Goal: Task Accomplishment & Management: Complete application form

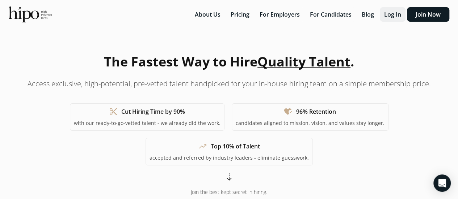
click at [402, 13] on button "Log In" at bounding box center [392, 14] width 26 height 14
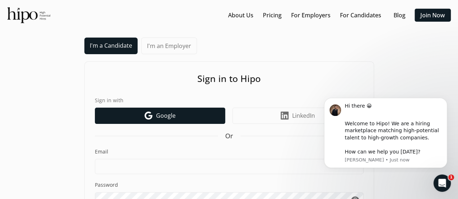
click at [183, 112] on link "Google icon Google" at bounding box center [160, 116] width 130 height 16
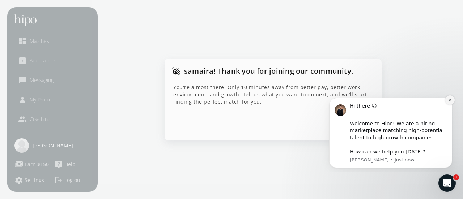
click at [451, 97] on button "Dismiss notification" at bounding box center [449, 100] width 9 height 9
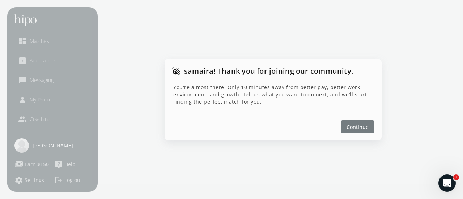
click at [364, 124] on span "Continue" at bounding box center [358, 127] width 22 height 8
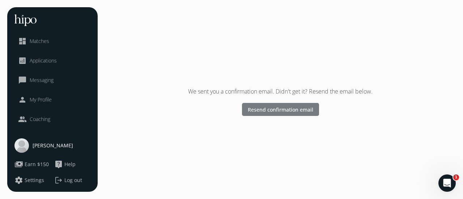
click at [282, 109] on span "Resend confirmation email" at bounding box center [280, 110] width 65 height 8
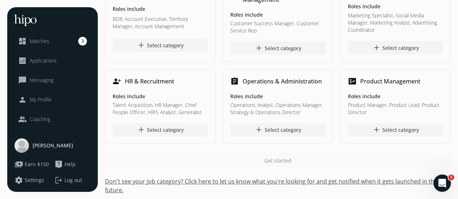
scroll to position [71, 0]
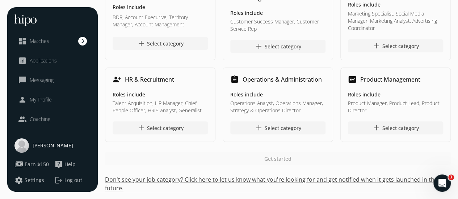
click at [45, 80] on span "Messaging" at bounding box center [42, 80] width 24 height 7
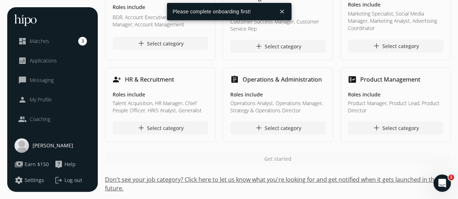
click at [43, 58] on span "Applications" at bounding box center [43, 60] width 27 height 7
click at [219, 7] on div at bounding box center [221, 12] width 109 height 18
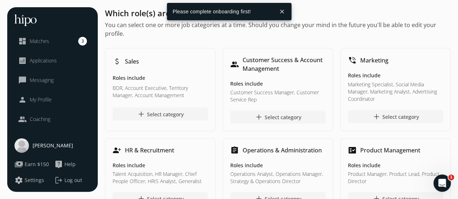
click at [284, 13] on button "close" at bounding box center [281, 11] width 13 height 13
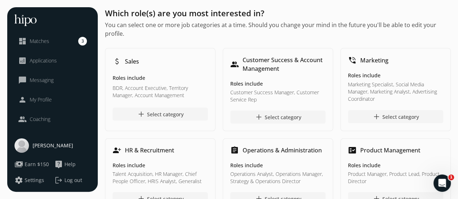
click at [72, 42] on link "dashboard Matches 3" at bounding box center [52, 41] width 69 height 9
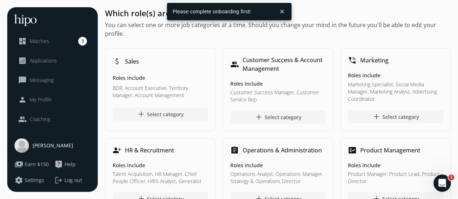
click at [43, 145] on span "samaira farooq" at bounding box center [53, 145] width 41 height 7
click at [38, 60] on span "Applications" at bounding box center [43, 60] width 27 height 7
click at [279, 12] on button "close" at bounding box center [281, 11] width 13 height 13
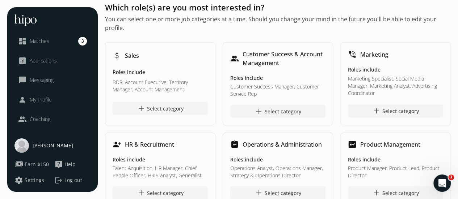
scroll to position [71, 0]
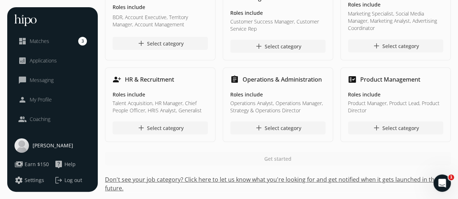
click at [134, 180] on button "Don't see your job category? Click here to let us know what you're looking for …" at bounding box center [277, 183] width 345 height 17
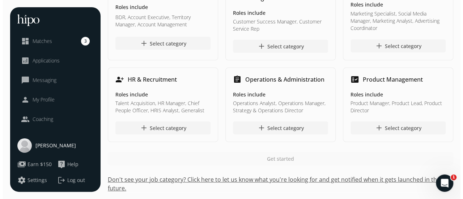
scroll to position [54, 0]
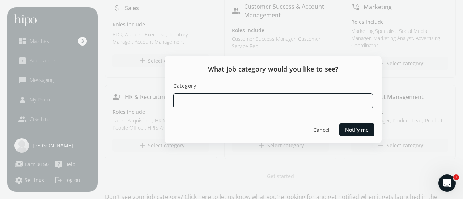
click at [303, 102] on input at bounding box center [273, 100] width 200 height 15
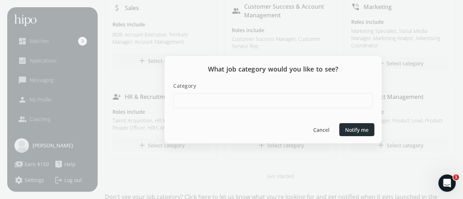
click at [349, 135] on div at bounding box center [356, 129] width 35 height 13
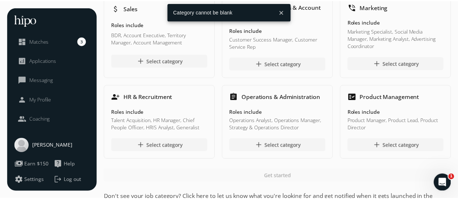
scroll to position [64, 0]
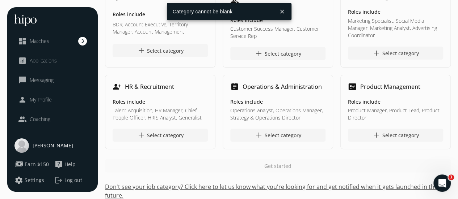
click at [37, 99] on span "My Profile" at bounding box center [41, 99] width 22 height 7
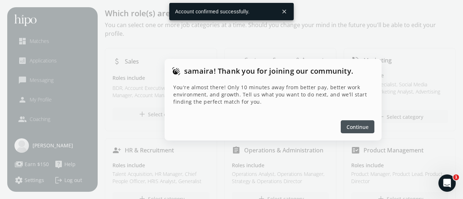
click at [355, 122] on div at bounding box center [358, 126] width 34 height 13
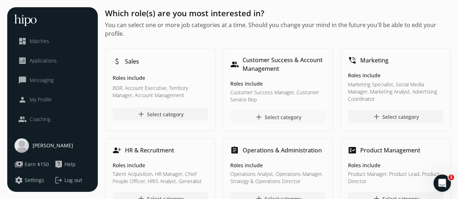
click at [268, 118] on div "add Select category" at bounding box center [277, 117] width 47 height 9
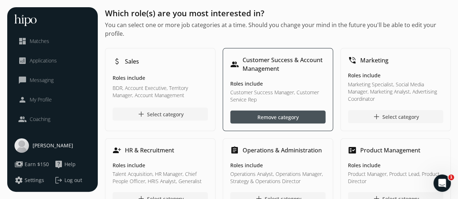
scroll to position [54, 0]
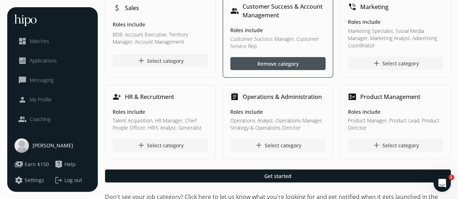
click at [289, 149] on div "add Select category" at bounding box center [277, 145] width 47 height 9
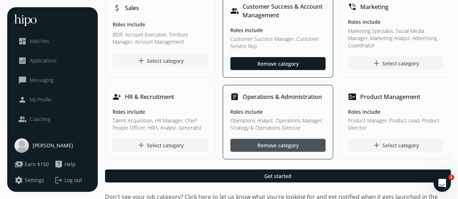
click at [165, 62] on div "add Select category" at bounding box center [160, 60] width 47 height 9
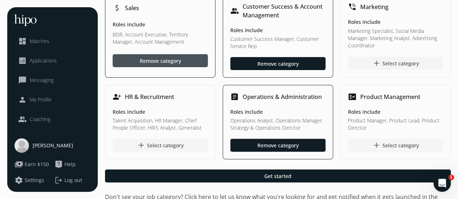
click at [376, 147] on span "add" at bounding box center [376, 145] width 9 height 9
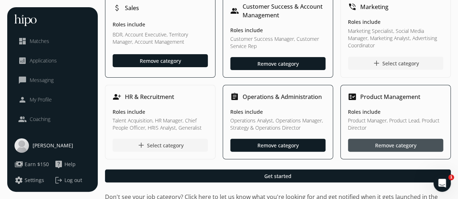
scroll to position [71, 0]
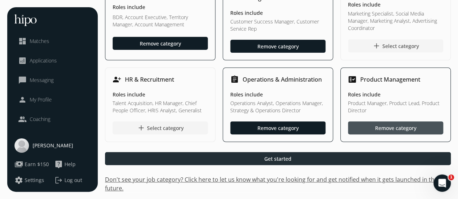
click at [319, 158] on div at bounding box center [277, 158] width 345 height 13
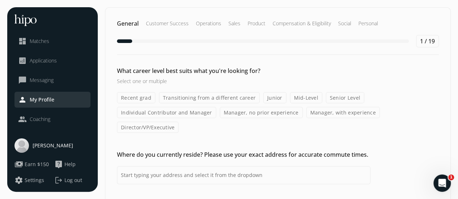
click at [301, 98] on label "Mid-Level" at bounding box center [306, 97] width 32 height 11
click at [0, 0] on input "Mid-Level" at bounding box center [0, 0] width 0 height 0
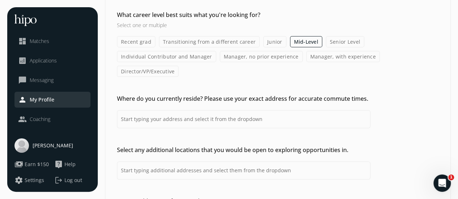
scroll to position [64, 0]
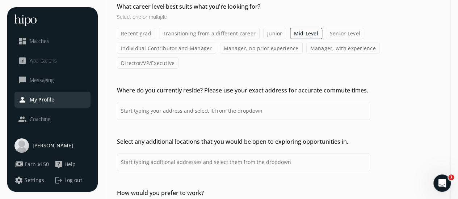
click at [114, 86] on div "Where do you currently reside? Please use your exact address for accurate commu…" at bounding box center [277, 103] width 345 height 34
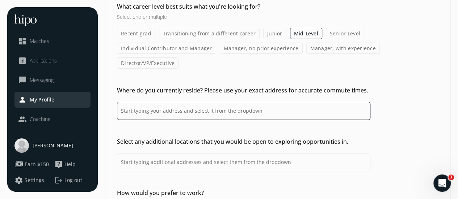
click at [133, 102] on input at bounding box center [243, 111] width 253 height 18
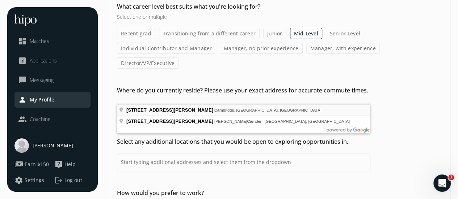
type input "119 Hamer Crescent, Cambridge, ON N3C, Canada"
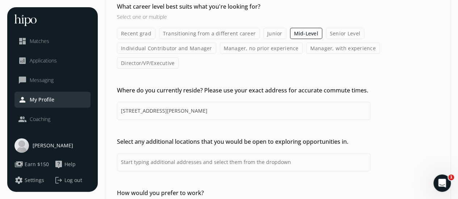
scroll to position [112, 0]
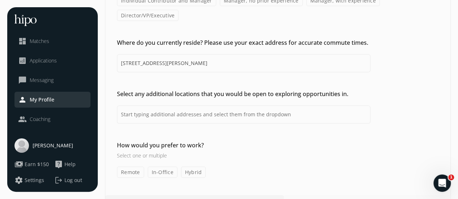
click at [133, 167] on label "Remote" at bounding box center [130, 172] width 27 height 11
click at [0, 0] on input "Remote" at bounding box center [0, 0] width 0 height 0
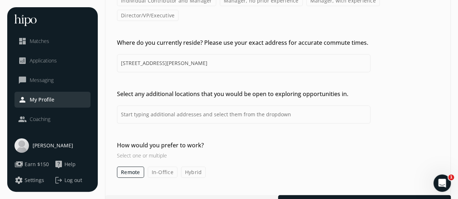
click at [167, 167] on label "In-Office" at bounding box center [163, 172] width 30 height 11
click at [0, 0] on input "In-Office" at bounding box center [0, 0] width 0 height 0
click at [198, 167] on label "Hybrid" at bounding box center [193, 172] width 25 height 11
click at [0, 0] on input "Hybrid" at bounding box center [0, 0] width 0 height 0
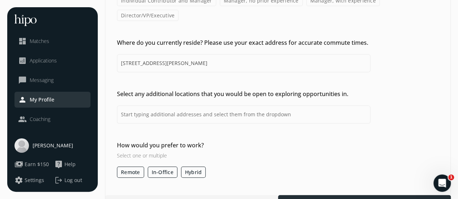
click at [314, 195] on div at bounding box center [364, 201] width 173 height 13
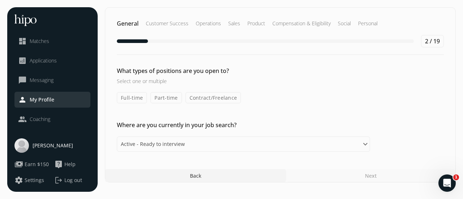
click at [133, 95] on label "Full-time" at bounding box center [132, 97] width 30 height 11
click at [0, 0] on input "Full-time" at bounding box center [0, 0] width 0 height 0
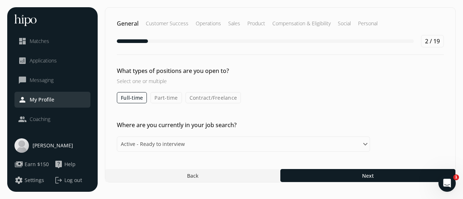
click at [208, 95] on label "Contract/Freelance" at bounding box center [214, 97] width 56 height 11
click at [0, 0] on input "Contract/Freelance" at bounding box center [0, 0] width 0 height 0
click at [166, 98] on label "Part-time" at bounding box center [165, 97] width 31 height 11
click at [0, 0] on input "Part-time" at bounding box center [0, 0] width 0 height 0
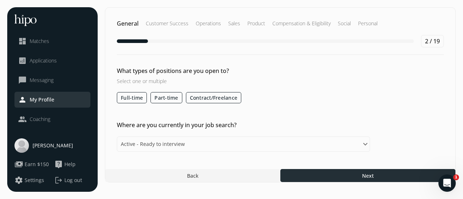
click at [381, 179] on div at bounding box center [367, 175] width 175 height 13
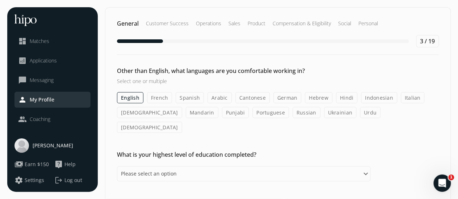
click at [360, 114] on label "Urdu" at bounding box center [370, 112] width 21 height 11
click at [0, 0] on input "Urdu" at bounding box center [0, 0] width 0 height 0
click at [340, 99] on label "Hindi" at bounding box center [346, 97] width 21 height 11
click at [0, 0] on input "Hindi" at bounding box center [0, 0] width 0 height 0
click at [218, 99] on label "Arabic" at bounding box center [219, 97] width 24 height 11
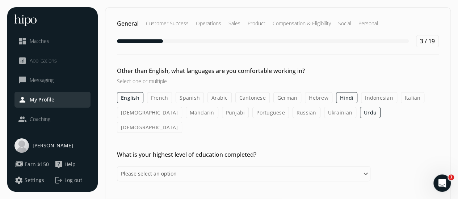
click at [0, 0] on input "Arabic" at bounding box center [0, 0] width 0 height 0
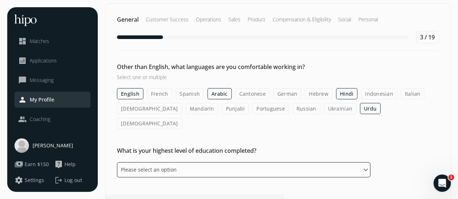
click at [263, 162] on select "Please select an option Some High School High School Diploma Some University or…" at bounding box center [243, 169] width 253 height 15
select select "bachelor"
click at [117, 162] on select "Please select an option Some High School High School Diploma Some University or…" at bounding box center [243, 169] width 253 height 15
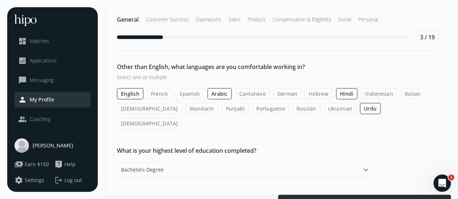
click at [322, 195] on div at bounding box center [364, 201] width 173 height 13
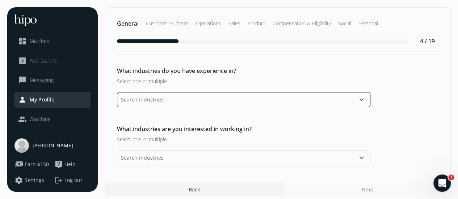
click at [198, 98] on input "text" at bounding box center [243, 99] width 253 height 15
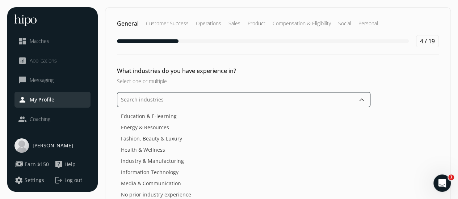
scroll to position [142, 0]
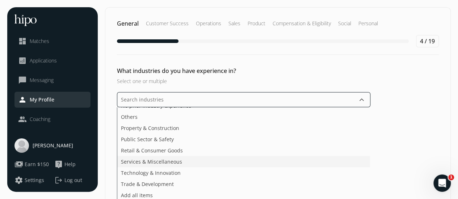
click at [273, 159] on ul "Agriculture & Food Arts, Media & Entertainment Business & Financial Services De…" at bounding box center [243, 154] width 253 height 94
click at [161, 174] on ul "Agriculture & Food Arts, Media & Entertainment Business & Financial Services De…" at bounding box center [243, 154] width 253 height 94
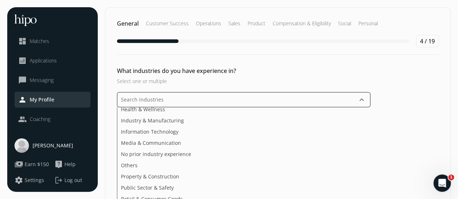
scroll to position [80, 0]
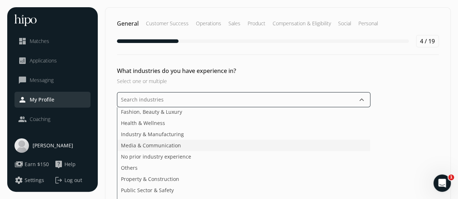
click at [200, 145] on li "Media & Communication" at bounding box center [243, 145] width 252 height 11
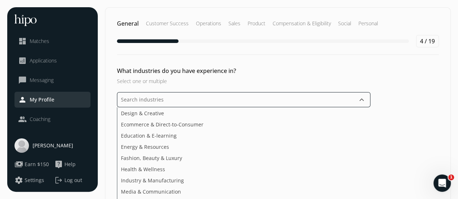
scroll to position [14, 0]
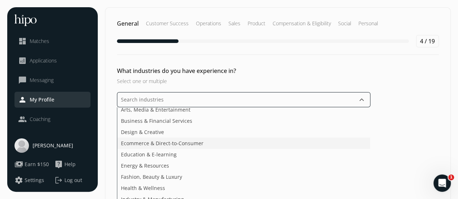
click at [175, 140] on li "Ecommerce & Direct-to-Consumer" at bounding box center [243, 143] width 252 height 11
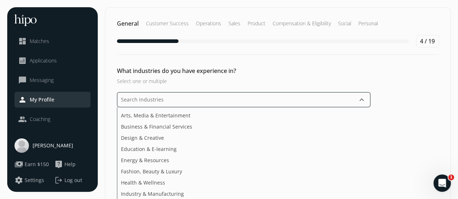
scroll to position [0, 0]
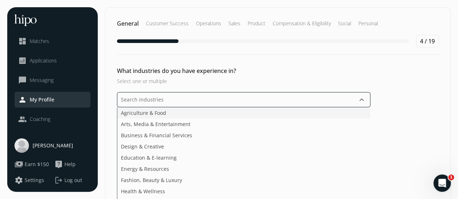
click at [329, 113] on li "Agriculture & Food" at bounding box center [243, 112] width 252 height 11
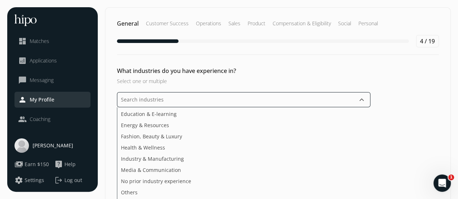
scroll to position [39, 0]
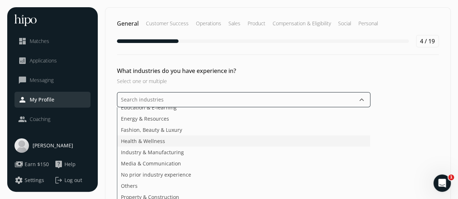
click at [324, 143] on li "Health & Wellness" at bounding box center [243, 141] width 252 height 11
click at [300, 186] on li "Property & Construction" at bounding box center [243, 186] width 252 height 11
click at [287, 185] on li "Retail & Consumer Goods" at bounding box center [243, 186] width 252 height 11
click at [287, 185] on li "Trade & Development" at bounding box center [243, 186] width 252 height 11
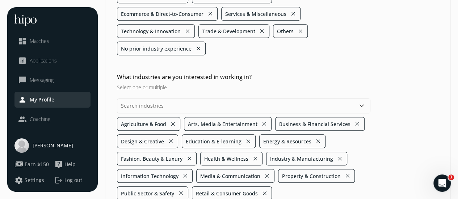
scroll to position [260, 0]
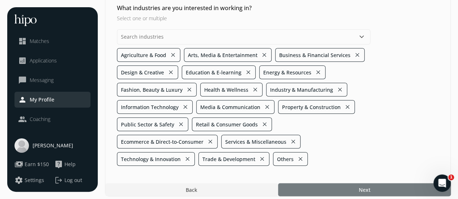
click at [374, 183] on div at bounding box center [364, 189] width 173 height 13
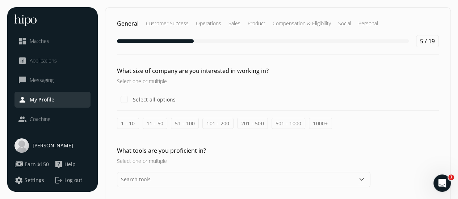
click at [124, 123] on label "1 - 10" at bounding box center [128, 123] width 22 height 11
click at [0, 0] on input "1 - 10" at bounding box center [0, 0] width 0 height 0
click at [122, 100] on input "Select all options" at bounding box center [124, 99] width 14 height 14
checkbox input "true"
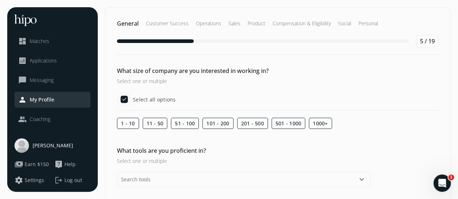
scroll to position [25, 0]
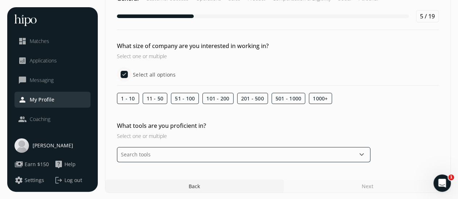
click at [171, 155] on input "text" at bounding box center [243, 154] width 253 height 15
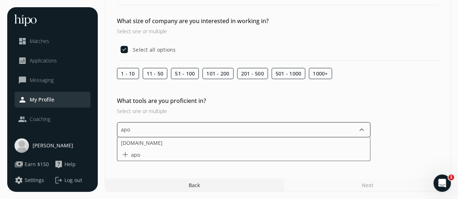
scroll to position [48, 0]
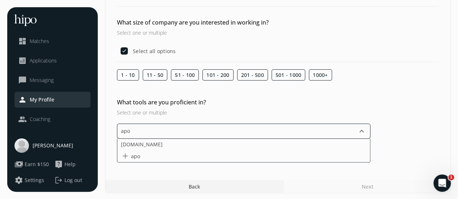
type input "apol"
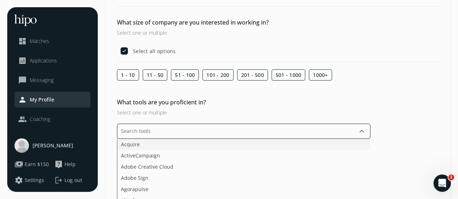
scroll to position [104, 0]
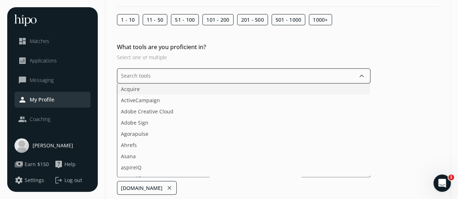
click at [295, 141] on ul "Acquire ActiveCampaign Adobe Creative Cloud Adobe Sign Agorapulse Ahrefs Asana …" at bounding box center [243, 131] width 253 height 94
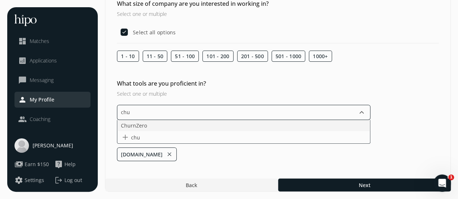
scroll to position [66, 0]
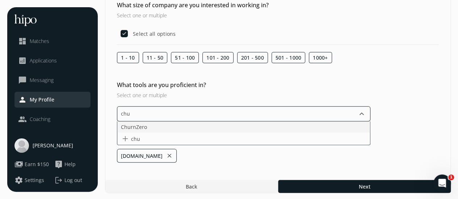
type input "chur"
click at [202, 123] on ul "ChurnZero add chur" at bounding box center [243, 134] width 253 height 24
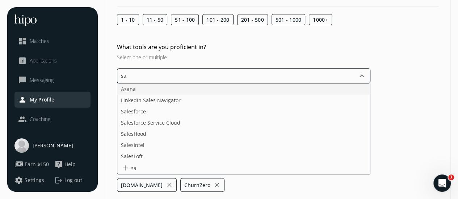
type input "sap"
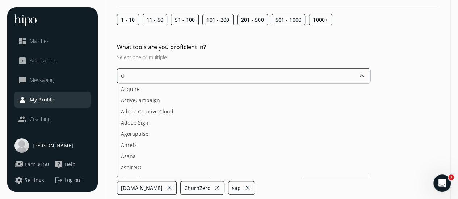
type input "dy"
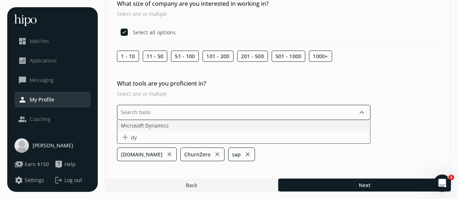
click at [177, 128] on ul "Microsoft Dynamics add dy" at bounding box center [243, 132] width 253 height 24
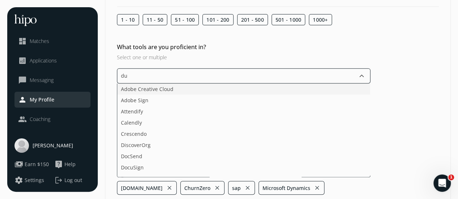
scroll to position [55, 0]
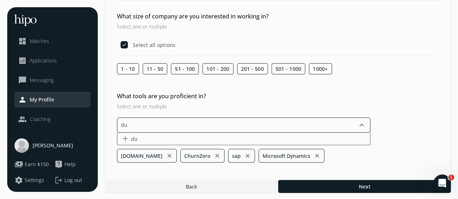
type input "d"
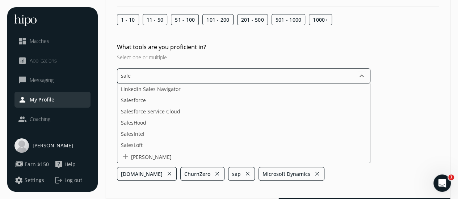
type input "sales"
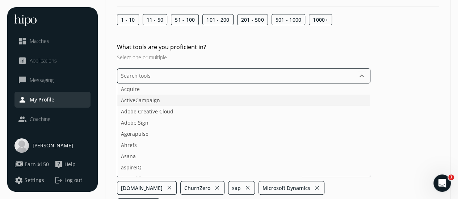
click at [156, 96] on li "ActiveCampaign" at bounding box center [243, 100] width 252 height 11
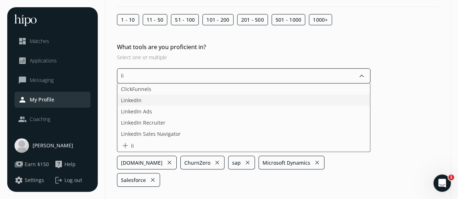
type input "lin"
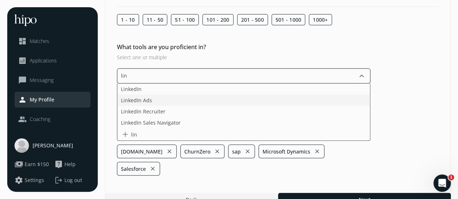
scroll to position [99, 0]
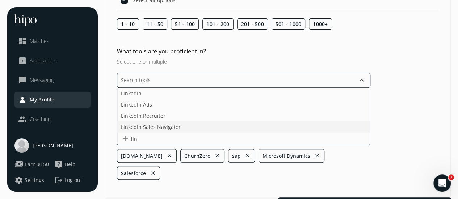
click at [156, 128] on ul "LinkedIn LinkedIn Ads LinkedIn Recruiter LinkedIn Sales Navigator add lin" at bounding box center [243, 117] width 253 height 58
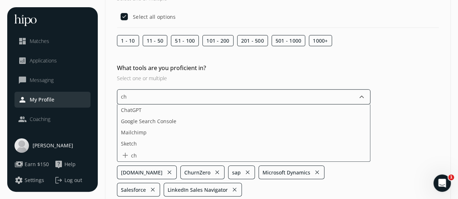
scroll to position [104, 0]
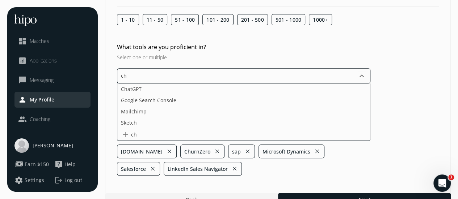
type input "c"
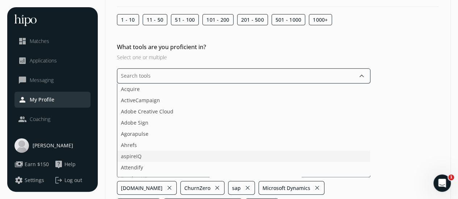
click at [181, 153] on li "aspireIQ" at bounding box center [243, 156] width 252 height 11
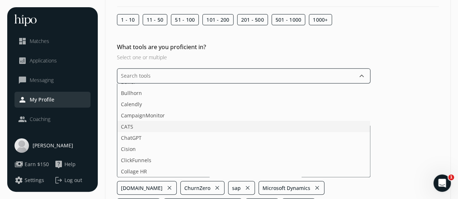
click at [348, 126] on li "CATS" at bounding box center [243, 126] width 252 height 11
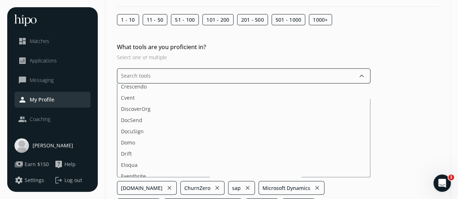
scroll to position [269, 0]
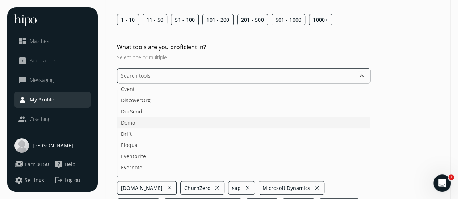
click at [348, 122] on li "Domo" at bounding box center [243, 122] width 252 height 11
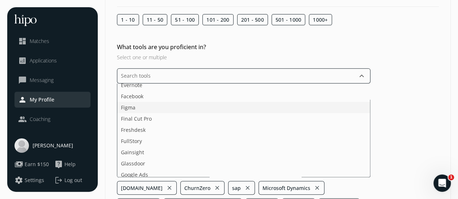
click at [352, 107] on li "Figma" at bounding box center [243, 107] width 252 height 11
click at [344, 119] on li "Freshdesk" at bounding box center [243, 118] width 252 height 11
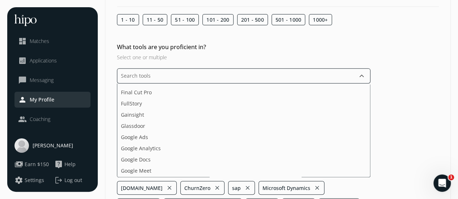
scroll to position [375, 0]
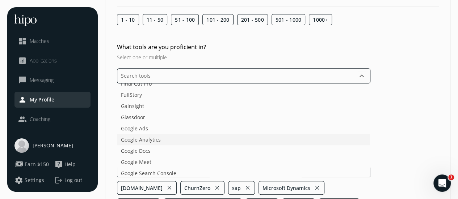
click at [334, 138] on li "Google Analytics" at bounding box center [243, 139] width 252 height 11
click at [269, 77] on input "text" at bounding box center [243, 75] width 253 height 15
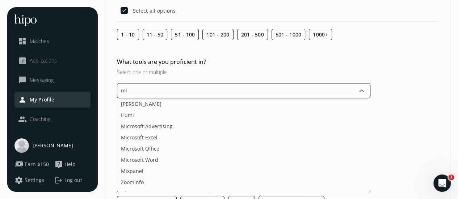
scroll to position [104, 0]
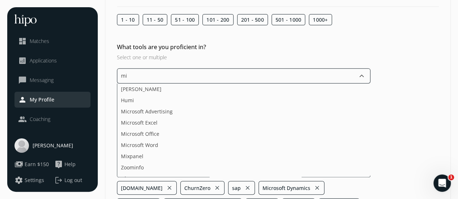
type input "mic"
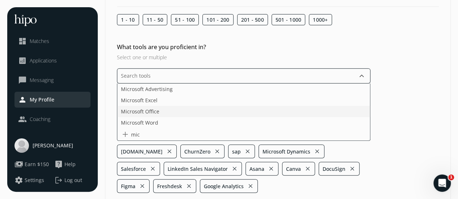
click at [219, 108] on li "Microsoft Office" at bounding box center [243, 111] width 252 height 11
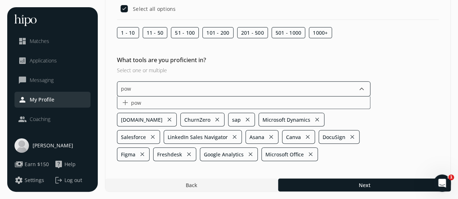
scroll to position [89, 0]
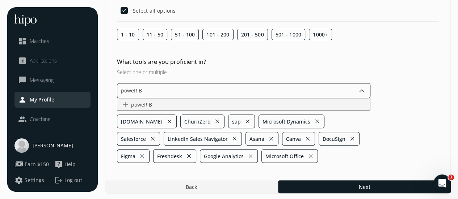
type input "poweR BI"
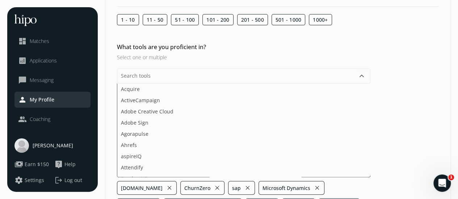
click at [394, 123] on div "What tools are you proficient in? Select one or multiple keyboard_arrow_down Ac…" at bounding box center [277, 136] width 345 height 187
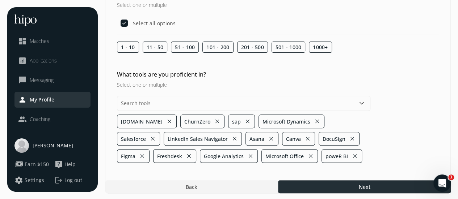
click at [334, 185] on div at bounding box center [364, 187] width 173 height 13
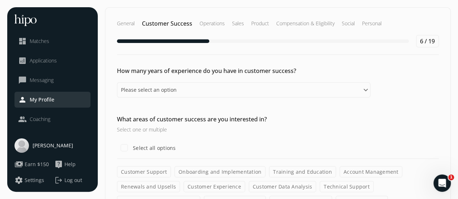
scroll to position [25, 0]
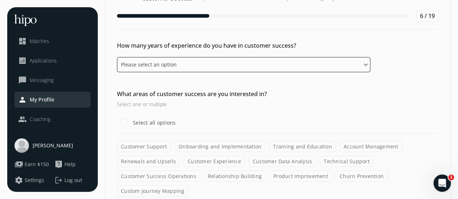
click at [282, 69] on select "Please select an option 0 - 1 years 2 - 3 years 4 - 5 years 6 - 8 years 9+ years" at bounding box center [243, 64] width 253 height 15
select select "six_eight_years"
click at [117, 57] on select "Please select an option 0 - 1 years 2 - 3 years 4 - 5 years 6 - 8 years 9+ years" at bounding box center [243, 64] width 253 height 15
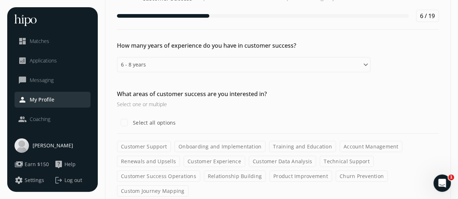
click at [155, 123] on label "Select all options" at bounding box center [153, 123] width 44 height 8
click at [131, 123] on input "Select all options" at bounding box center [124, 122] width 14 height 14
checkbox input "true"
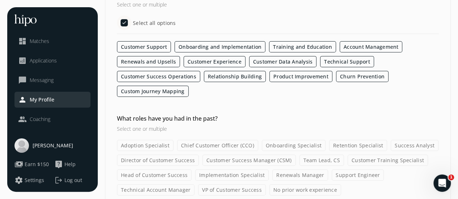
scroll to position [157, 0]
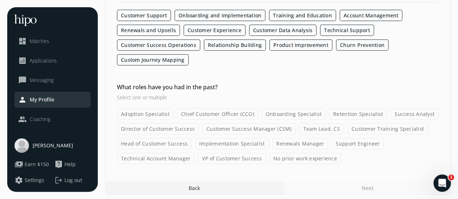
click at [283, 142] on label "Renewals Manager" at bounding box center [300, 143] width 56 height 11
click at [0, 0] on input "Renewals Manager" at bounding box center [0, 0] width 0 height 0
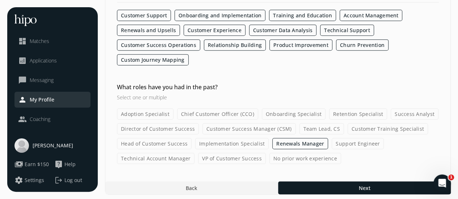
click at [314, 126] on label "Team Lead, CS" at bounding box center [321, 128] width 44 height 11
click at [0, 0] on input "Team Lead, CS" at bounding box center [0, 0] width 0 height 0
click at [374, 127] on label "Customer Training Specialist" at bounding box center [387, 128] width 80 height 11
click at [0, 0] on input "Customer Training Specialist" at bounding box center [0, 0] width 0 height 0
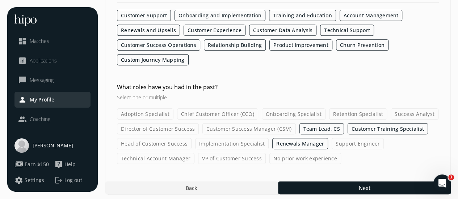
click at [353, 112] on label "Retention Specialist" at bounding box center [358, 114] width 58 height 11
click at [0, 0] on input "Retention Specialist" at bounding box center [0, 0] width 0 height 0
click at [141, 141] on label "Head of Customer Success" at bounding box center [154, 143] width 75 height 11
click at [0, 0] on input "Head of Customer Success" at bounding box center [0, 0] width 0 height 0
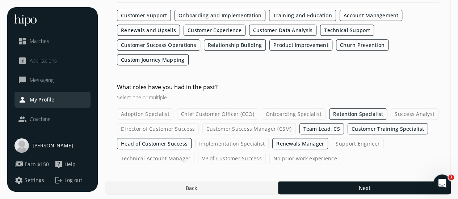
click at [276, 112] on label "Onboarding Specialist" at bounding box center [294, 114] width 64 height 11
click at [0, 0] on input "Onboarding Specialist" at bounding box center [0, 0] width 0 height 0
click at [166, 110] on label "Adoption Specialist" at bounding box center [145, 114] width 56 height 11
click at [0, 0] on input "Adoption Specialist" at bounding box center [0, 0] width 0 height 0
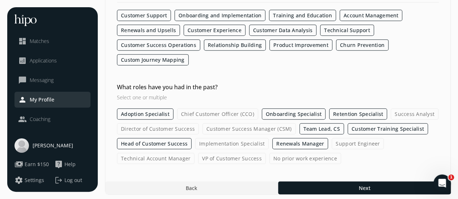
click at [226, 123] on label "Customer Success Manager (CSM)" at bounding box center [248, 128] width 93 height 11
click at [0, 0] on input "Customer Success Manager (CSM)" at bounding box center [0, 0] width 0 height 0
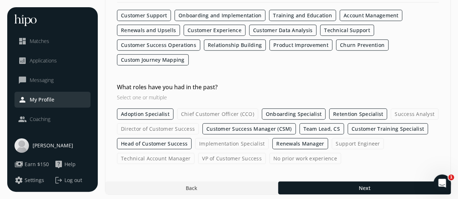
click at [252, 144] on label "Implementation Specialist" at bounding box center [231, 143] width 73 height 11
click at [0, 0] on input "Implementation Specialist" at bounding box center [0, 0] width 0 height 0
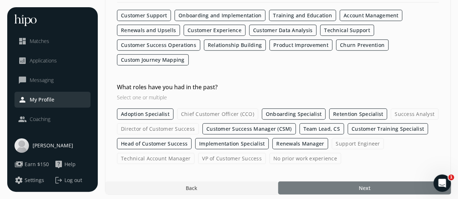
click at [342, 184] on div at bounding box center [364, 188] width 173 height 13
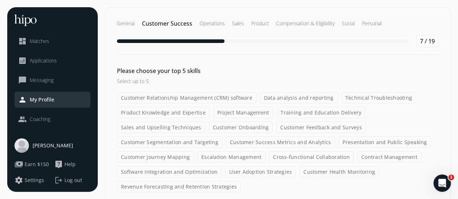
scroll to position [29, 0]
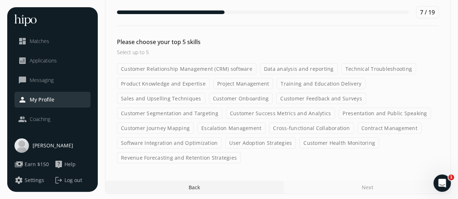
click at [168, 97] on label "Sales and Upselling Techniques" at bounding box center [161, 98] width 88 height 11
click at [0, 0] on input "Sales and Upselling Techniques" at bounding box center [0, 0] width 0 height 0
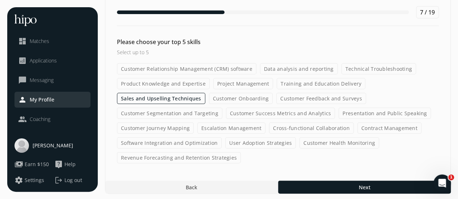
click at [220, 97] on label "Customer Onboarding" at bounding box center [241, 98] width 64 height 11
click at [0, 0] on input "Customer Onboarding" at bounding box center [0, 0] width 0 height 0
click at [189, 158] on label "Revenue Forecasting and Retention Strategies" at bounding box center [179, 157] width 124 height 11
click at [0, 0] on input "Revenue Forecasting and Retention Strategies" at bounding box center [0, 0] width 0 height 0
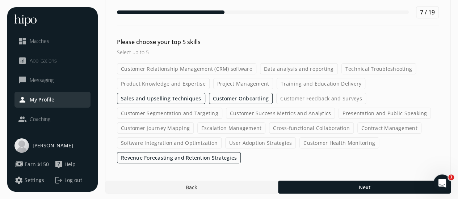
click at [273, 69] on label "Data analysis and reporting" at bounding box center [299, 68] width 78 height 11
click at [0, 0] on input "Data analysis and reporting" at bounding box center [0, 0] width 0 height 0
click at [330, 83] on label "Training and Education Delivery" at bounding box center [320, 83] width 89 height 11
click at [0, 0] on input "Training and Education Delivery" at bounding box center [0, 0] width 0 height 0
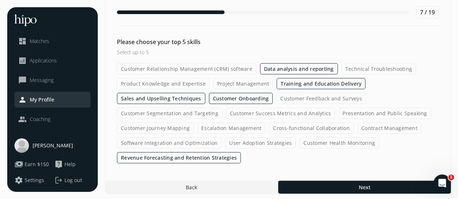
click at [330, 83] on label "Training and Education Delivery" at bounding box center [320, 83] width 89 height 11
click at [0, 0] on input "Training and Education Delivery" at bounding box center [0, 0] width 0 height 0
click at [370, 125] on label "Contract Management" at bounding box center [389, 128] width 64 height 11
click at [0, 0] on input "Contract Management" at bounding box center [0, 0] width 0 height 0
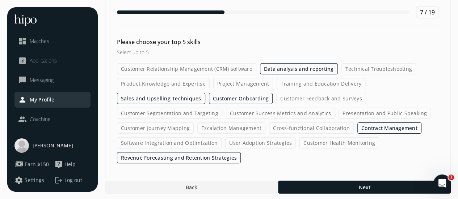
click at [234, 123] on label "Escalation Management" at bounding box center [231, 128] width 68 height 11
click at [0, 0] on input "Escalation Management" at bounding box center [0, 0] width 0 height 0
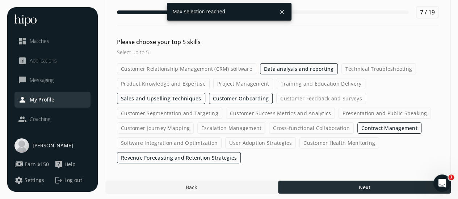
click at [330, 183] on div at bounding box center [364, 187] width 173 height 13
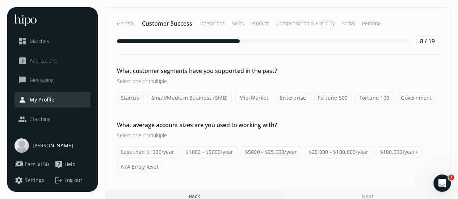
click at [130, 99] on label "Startup" at bounding box center [130, 97] width 27 height 11
click at [0, 0] on input "Startup" at bounding box center [0, 0] width 0 height 0
click at [150, 80] on h3 "Select one or multiple" at bounding box center [243, 81] width 253 height 8
click at [181, 99] on label "Small/Medium Business (SMB)" at bounding box center [189, 97] width 84 height 11
click at [0, 0] on input "Small/Medium Business (SMB)" at bounding box center [0, 0] width 0 height 0
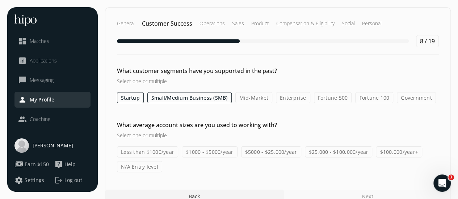
click at [254, 98] on label "Mid-Market" at bounding box center [253, 97] width 37 height 11
click at [0, 0] on input "Mid-Market" at bounding box center [0, 0] width 0 height 0
click at [287, 97] on label "Enterprise" at bounding box center [293, 97] width 34 height 11
click at [0, 0] on input "Enterprise" at bounding box center [0, 0] width 0 height 0
click at [325, 96] on label "Fortune 500" at bounding box center [333, 97] width 38 height 11
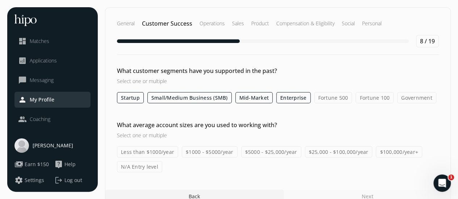
click at [0, 0] on input "Fortune 500" at bounding box center [0, 0] width 0 height 0
click at [365, 97] on label "Fortune 100" at bounding box center [374, 97] width 38 height 11
click at [0, 0] on input "Fortune 100" at bounding box center [0, 0] width 0 height 0
click at [418, 93] on label "Government" at bounding box center [416, 97] width 39 height 11
click at [0, 0] on input "Government" at bounding box center [0, 0] width 0 height 0
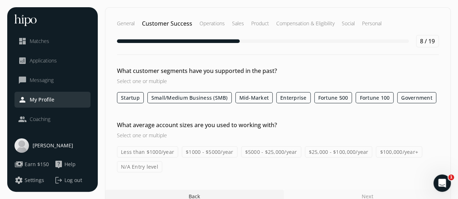
click at [273, 151] on label "$5000 - $25,000/year" at bounding box center [271, 152] width 60 height 11
click at [0, 0] on input "$5000 - $25,000/year" at bounding box center [0, 0] width 0 height 0
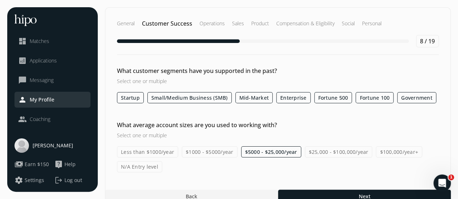
click at [337, 150] on label "$25,000 - $100,000/year" at bounding box center [339, 152] width 68 height 11
click at [0, 0] on input "$25,000 - $100,000/year" at bounding box center [0, 0] width 0 height 0
click at [392, 151] on label "$100,000/year+" at bounding box center [398, 152] width 46 height 11
click at [0, 0] on input "$100,000/year+" at bounding box center [0, 0] width 0 height 0
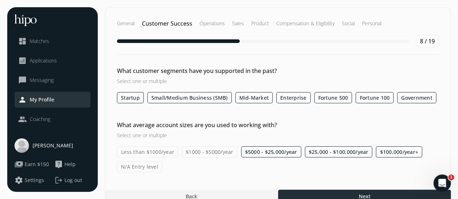
click at [314, 194] on div at bounding box center [364, 196] width 173 height 13
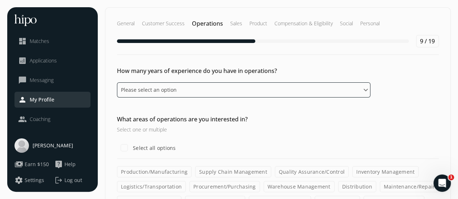
click at [183, 96] on select "Please select an option 0 - 1 years 2 - 3 years 4 - 5 years 6 - 8 years 9+ years" at bounding box center [243, 89] width 253 height 15
select select "six_eight_years"
click at [117, 82] on select "Please select an option 0 - 1 years 2 - 3 years 4 - 5 years 6 - 8 years 9+ years" at bounding box center [243, 89] width 253 height 15
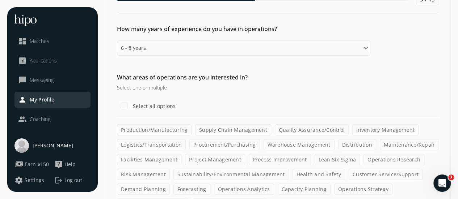
scroll to position [43, 0]
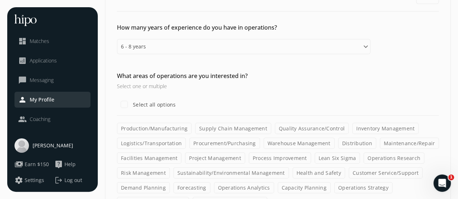
click at [140, 105] on label "Select all options" at bounding box center [153, 105] width 44 height 8
click at [131, 105] on input "Select all options" at bounding box center [124, 104] width 14 height 14
checkbox input "true"
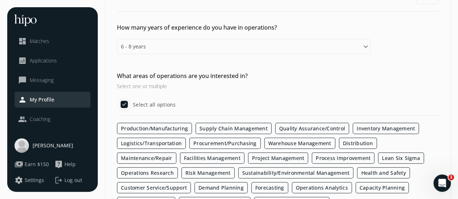
click at [212, 90] on div "What areas of operations are you interested in? Select one or multiple Select a…" at bounding box center [277, 140] width 345 height 137
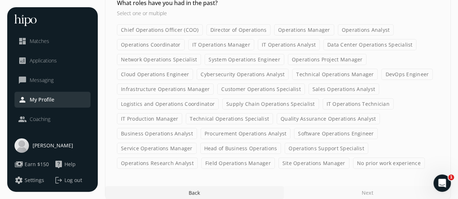
scroll to position [273, 0]
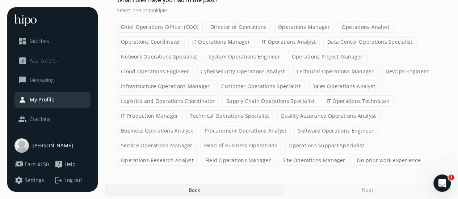
click at [306, 26] on label "Operations Manager" at bounding box center [304, 26] width 60 height 11
click at [0, 0] on input "Operations Manager" at bounding box center [0, 0] width 0 height 0
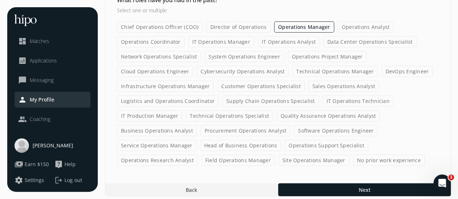
click at [292, 71] on label "Technical Operations Manager" at bounding box center [334, 71] width 85 height 11
click at [0, 0] on input "Technical Operations Manager" at bounding box center [0, 0] width 0 height 0
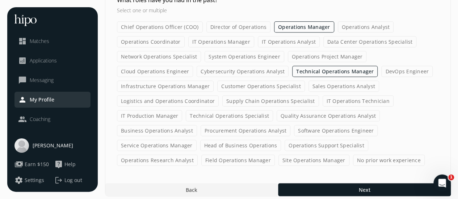
click at [176, 39] on label "Operations Coordinator" at bounding box center [151, 41] width 68 height 11
click at [0, 0] on input "Operations Coordinator" at bounding box center [0, 0] width 0 height 0
click at [332, 87] on label "Sales Operations Analyst" at bounding box center [343, 86] width 71 height 11
click at [0, 0] on input "Sales Operations Analyst" at bounding box center [0, 0] width 0 height 0
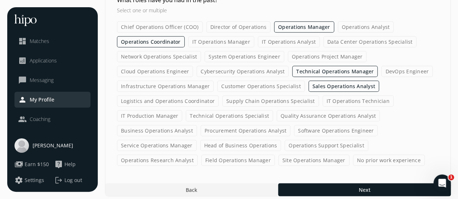
click at [272, 86] on label "Customer Operations Specialist" at bounding box center [261, 86] width 88 height 11
click at [0, 0] on input "Customer Operations Specialist" at bounding box center [0, 0] width 0 height 0
click at [157, 126] on label "Business Operations Analyst" at bounding box center [157, 130] width 80 height 11
click at [0, 0] on input "Business Operations Analyst" at bounding box center [0, 0] width 0 height 0
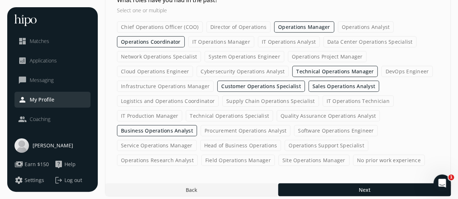
click at [297, 140] on label "Operations Support Specialist" at bounding box center [325, 145] width 83 height 11
click at [0, 0] on input "Operations Support Specialist" at bounding box center [0, 0] width 0 height 0
click at [226, 140] on label "Head of Business Operations" at bounding box center [240, 145] width 81 height 11
click at [0, 0] on input "Head of Business Operations" at bounding box center [0, 0] width 0 height 0
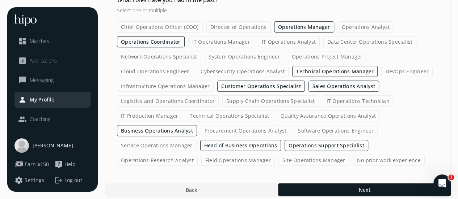
click at [181, 156] on label "Operations Research Analyst" at bounding box center [157, 160] width 81 height 11
click at [0, 0] on input "Operations Research Analyst" at bounding box center [0, 0] width 0 height 0
click at [346, 24] on label "Operations Analyst" at bounding box center [366, 26] width 56 height 11
click at [0, 0] on input "Operations Analyst" at bounding box center [0, 0] width 0 height 0
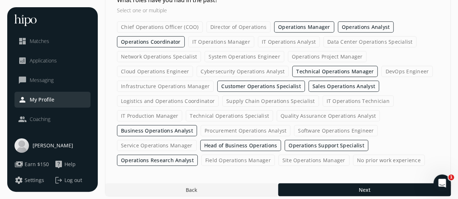
click at [344, 52] on label "Operations Project Manager" at bounding box center [327, 56] width 79 height 11
click at [0, 0] on input "Operations Project Manager" at bounding box center [0, 0] width 0 height 0
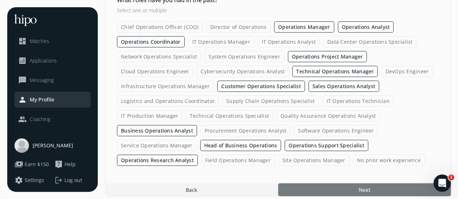
click at [363, 188] on span "Next" at bounding box center [364, 190] width 12 height 8
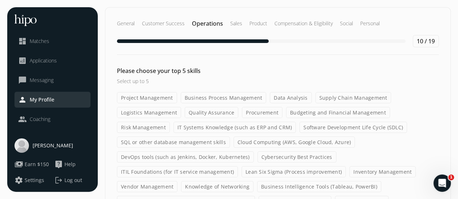
click at [157, 96] on label "Project Management" at bounding box center [147, 97] width 60 height 11
click at [0, 0] on input "Project Management" at bounding box center [0, 0] width 0 height 0
click at [204, 97] on label "Business Process Management" at bounding box center [224, 97] width 86 height 11
click at [0, 0] on input "Business Process Management" at bounding box center [0, 0] width 0 height 0
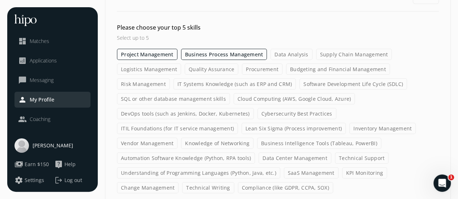
scroll to position [61, 0]
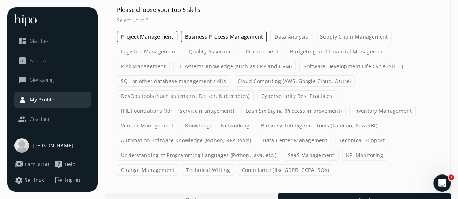
click at [278, 109] on label "Lean Six Sigma (Process improvement)" at bounding box center [293, 110] width 104 height 11
click at [0, 0] on input "Lean Six Sigma (Process improvement)" at bounding box center [0, 0] width 0 height 0
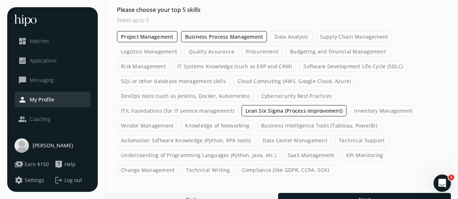
click at [303, 126] on label "Business Intelligence Tools (Tableau, PowerBI)" at bounding box center [319, 125] width 124 height 11
click at [0, 0] on input "Business Intelligence Tools (Tableau, PowerBI)" at bounding box center [0, 0] width 0 height 0
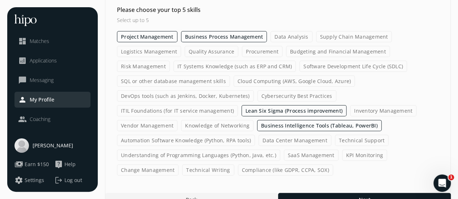
click at [342, 150] on label "KPI Monitoring" at bounding box center [364, 155] width 45 height 11
click at [0, 0] on input "KPI Monitoring" at bounding box center [0, 0] width 0 height 0
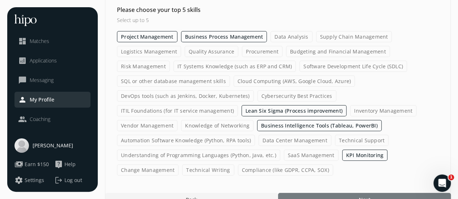
click at [328, 193] on div at bounding box center [364, 199] width 173 height 13
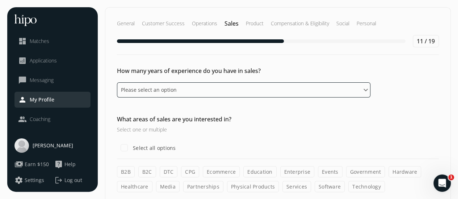
click at [235, 84] on select "Please select an option 0 - 1 years 2 - 3 years 4 - 5 years 6 - 8 years 9+ years" at bounding box center [243, 89] width 253 height 15
select select "nine_plus_years"
click at [117, 82] on select "Please select an option 0 - 1 years 2 - 3 years 4 - 5 years 6 - 8 years 9+ years" at bounding box center [243, 89] width 253 height 15
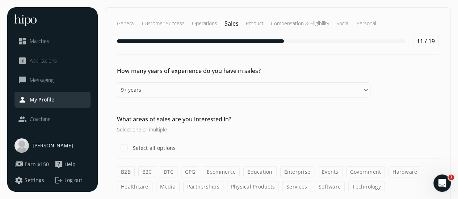
click at [217, 129] on h3 "Select one or multiple" at bounding box center [243, 130] width 253 height 8
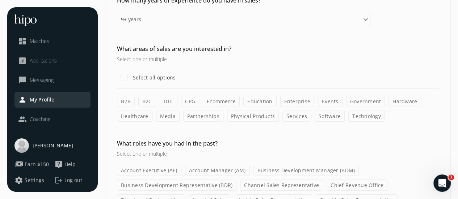
scroll to position [101, 0]
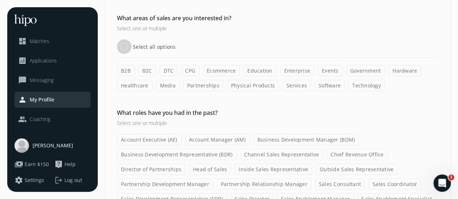
click at [124, 44] on input "Select all options" at bounding box center [124, 46] width 14 height 14
checkbox input "true"
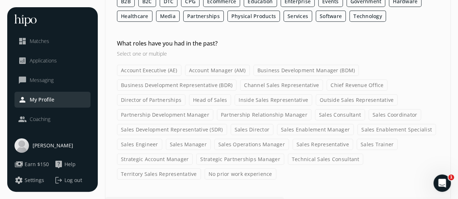
scroll to position [186, 0]
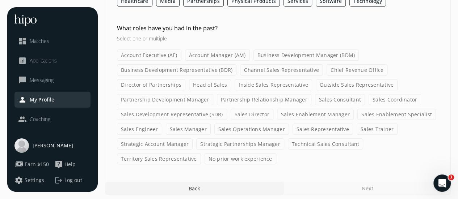
click at [142, 55] on label "Account Executive (AE)" at bounding box center [149, 55] width 64 height 11
click at [0, 0] on input "Account Executive (AE)" at bounding box center [0, 0] width 0 height 0
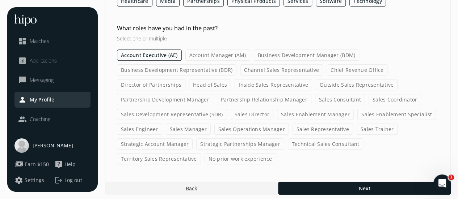
click at [264, 54] on label "Business Development Manager (BDM)" at bounding box center [307, 55] width 106 height 11
click at [0, 0] on input "Business Development Manager (BDM)" at bounding box center [0, 0] width 0 height 0
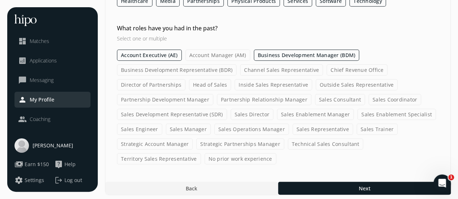
click at [217, 69] on label "Business Development Representative (BDR)" at bounding box center [176, 69] width 119 height 11
click at [0, 0] on input "Business Development Representative (BDR)" at bounding box center [0, 0] width 0 height 0
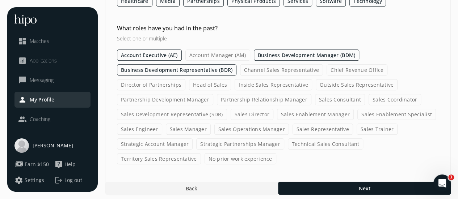
click at [308, 67] on label "Channel Sales Representative" at bounding box center [281, 69] width 83 height 11
click at [0, 0] on input "Channel Sales Representative" at bounding box center [0, 0] width 0 height 0
click at [290, 79] on label "Inside Sales Representative" at bounding box center [272, 84] width 77 height 11
click at [0, 0] on input "Inside Sales Representative" at bounding box center [0, 0] width 0 height 0
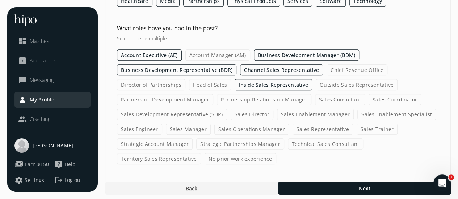
click at [216, 84] on label "Head of Sales" at bounding box center [210, 84] width 42 height 11
click at [0, 0] on input "Head of Sales" at bounding box center [0, 0] width 0 height 0
click at [172, 82] on label "Director of Partnerships" at bounding box center [151, 84] width 68 height 11
click at [0, 0] on input "Director of Partnerships" at bounding box center [0, 0] width 0 height 0
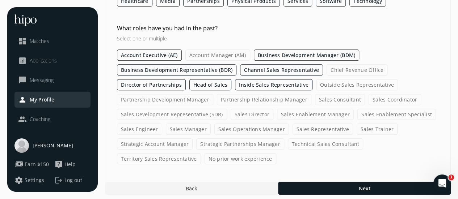
click at [358, 84] on label "Outside Sales Representative" at bounding box center [357, 84] width 82 height 11
click at [0, 0] on input "Outside Sales Representative" at bounding box center [0, 0] width 0 height 0
click at [380, 100] on label "Sales Coordinator" at bounding box center [394, 99] width 52 height 11
click at [0, 0] on input "Sales Coordinator" at bounding box center [0, 0] width 0 height 0
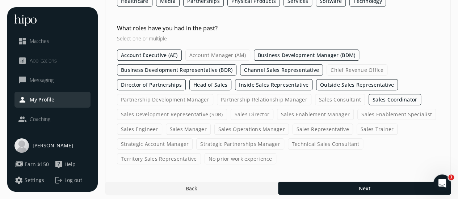
click at [272, 97] on label "Partnership Relationship Manager" at bounding box center [264, 99] width 94 height 11
click at [0, 0] on input "Partnership Relationship Manager" at bounding box center [0, 0] width 0 height 0
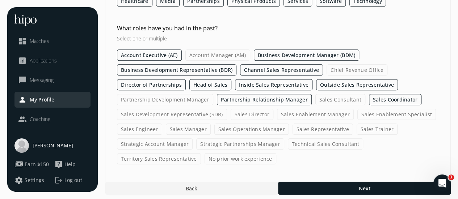
click at [330, 98] on label "Sales Consultant" at bounding box center [340, 99] width 50 height 11
click at [0, 0] on input "Sales Consultant" at bounding box center [0, 0] width 0 height 0
click at [179, 101] on label "Partnership Development Manager" at bounding box center [165, 99] width 96 height 11
click at [0, 0] on input "Partnership Development Manager" at bounding box center [0, 0] width 0 height 0
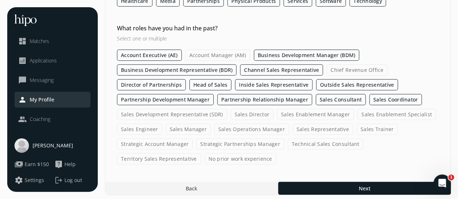
click at [179, 121] on div "Account Executive (AE) Account Manager (AM) Business Development Manager (BDM) …" at bounding box center [278, 107] width 322 height 115
click at [232, 115] on label "Sales Director" at bounding box center [251, 114] width 43 height 11
click at [0, 0] on input "Sales Director" at bounding box center [0, 0] width 0 height 0
click at [232, 115] on label "Sales Director" at bounding box center [251, 114] width 43 height 11
click at [0, 0] on input "Sales Director" at bounding box center [0, 0] width 0 height 0
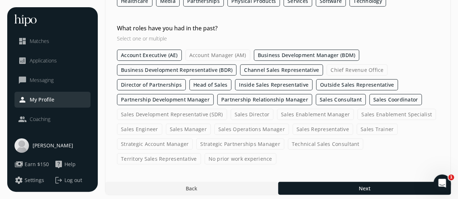
click at [205, 114] on label "Sales Development Representative (SDR)" at bounding box center [172, 114] width 110 height 11
click at [0, 0] on input "Sales Development Representative (SDR)" at bounding box center [0, 0] width 0 height 0
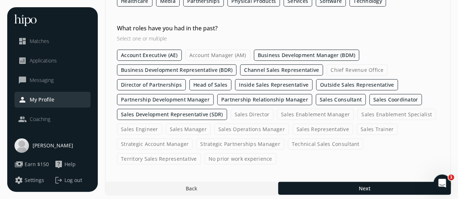
click at [296, 112] on label "Sales Enablement Manager" at bounding box center [315, 114] width 77 height 11
click at [0, 0] on input "Sales Enablement Manager" at bounding box center [0, 0] width 0 height 0
click at [368, 113] on label "Sales Enablement Specialist" at bounding box center [396, 114] width 78 height 11
click at [0, 0] on input "Sales Enablement Specialist" at bounding box center [0, 0] width 0 height 0
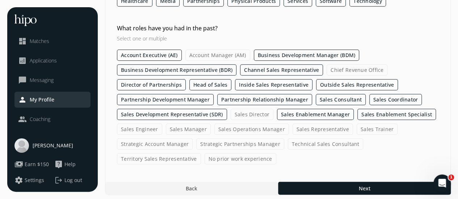
click at [363, 124] on label "Sales Trainer" at bounding box center [376, 129] width 41 height 11
click at [0, 0] on input "Sales Trainer" at bounding box center [0, 0] width 0 height 0
click at [336, 127] on label "Sales Representative" at bounding box center [322, 129] width 60 height 11
click at [0, 0] on input "Sales Representative" at bounding box center [0, 0] width 0 height 0
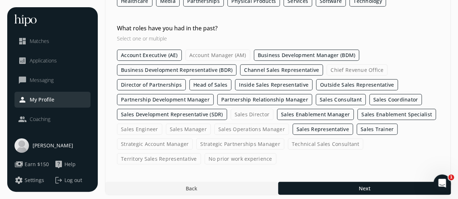
click at [246, 124] on label "Sales Operations Manager" at bounding box center [251, 129] width 75 height 11
click at [0, 0] on input "Sales Operations Manager" at bounding box center [0, 0] width 0 height 0
click at [191, 126] on label "Sales Manager" at bounding box center [188, 129] width 45 height 11
click at [0, 0] on input "Sales Manager" at bounding box center [0, 0] width 0 height 0
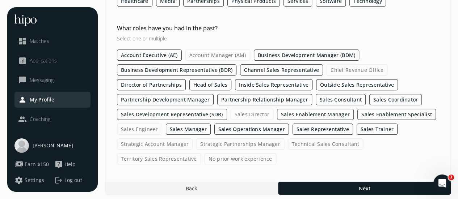
click at [145, 126] on label "Sales Engineer" at bounding box center [139, 129] width 45 height 11
click at [0, 0] on input "Sales Engineer" at bounding box center [0, 0] width 0 height 0
click at [150, 139] on label "Strategic Account Manager" at bounding box center [155, 144] width 76 height 11
click at [0, 0] on input "Strategic Account Manager" at bounding box center [0, 0] width 0 height 0
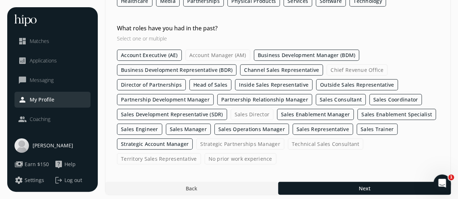
click at [225, 142] on label "Strategic Partnerships Manager" at bounding box center [240, 144] width 88 height 11
click at [0, 0] on input "Strategic Partnerships Manager" at bounding box center [0, 0] width 0 height 0
click at [308, 143] on label "Technical Sales Consultant" at bounding box center [326, 144] width 76 height 11
click at [0, 0] on input "Technical Sales Consultant" at bounding box center [0, 0] width 0 height 0
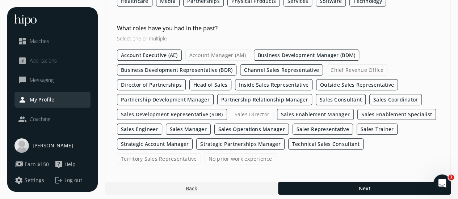
click at [184, 160] on label "Territory Sales Representative" at bounding box center [159, 158] width 84 height 11
click at [0, 0] on input "Territory Sales Representative" at bounding box center [0, 0] width 0 height 0
click at [231, 54] on label "Account Manager (AM)" at bounding box center [217, 55] width 65 height 11
click at [0, 0] on input "Account Manager (AM)" at bounding box center [0, 0] width 0 height 0
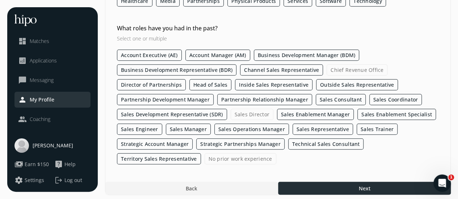
click at [359, 185] on span "Next" at bounding box center [364, 189] width 12 height 8
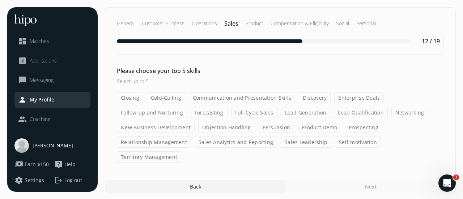
click at [175, 96] on label "Cold-Calling" at bounding box center [166, 97] width 38 height 11
click at [0, 0] on input "Cold-Calling" at bounding box center [0, 0] width 0 height 0
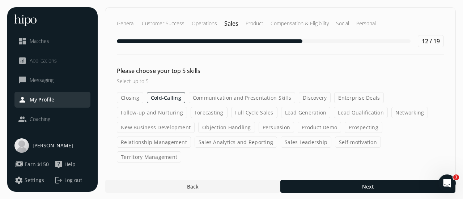
click at [138, 93] on label "Closing" at bounding box center [130, 97] width 26 height 11
click at [0, 0] on input "Closing" at bounding box center [0, 0] width 0 height 0
click at [226, 141] on label "Sales Analytics and Reporting" at bounding box center [236, 142] width 82 height 11
click at [0, 0] on input "Sales Analytics and Reporting" at bounding box center [0, 0] width 0 height 0
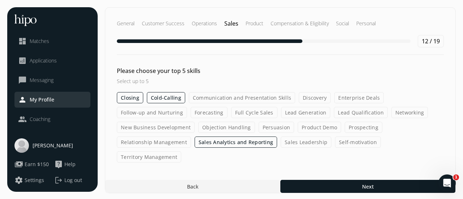
click at [207, 111] on label "Forecasting" at bounding box center [209, 112] width 37 height 11
click at [0, 0] on input "Forecasting" at bounding box center [0, 0] width 0 height 0
click at [290, 113] on label "Lead Generation" at bounding box center [306, 112] width 50 height 11
click at [0, 0] on input "Lead Generation" at bounding box center [0, 0] width 0 height 0
click at [141, 142] on label "Relationship Management" at bounding box center [154, 142] width 74 height 11
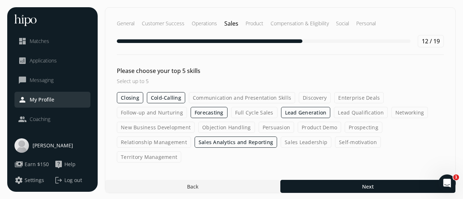
click at [0, 0] on input "Relationship Management" at bounding box center [0, 0] width 0 height 0
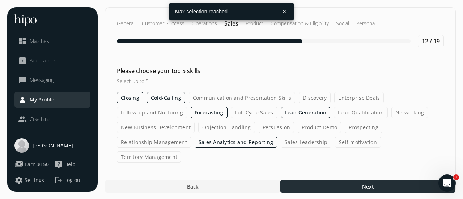
click at [332, 180] on div at bounding box center [367, 186] width 175 height 13
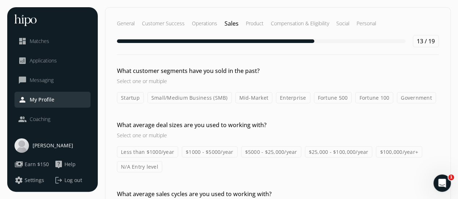
click at [127, 94] on label "Startup" at bounding box center [130, 97] width 27 height 11
click at [0, 0] on input "Startup" at bounding box center [0, 0] width 0 height 0
click at [184, 99] on label "Small/Medium Business (SMB)" at bounding box center [189, 97] width 84 height 11
click at [0, 0] on input "Small/Medium Business (SMB)" at bounding box center [0, 0] width 0 height 0
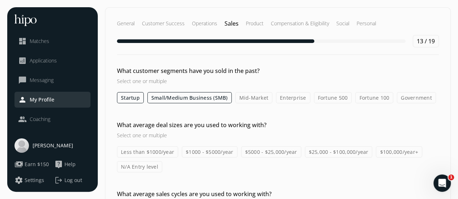
click at [263, 98] on label "Mid-Market" at bounding box center [253, 97] width 37 height 11
click at [0, 0] on input "Mid-Market" at bounding box center [0, 0] width 0 height 0
click at [294, 100] on label "Enterprise" at bounding box center [293, 97] width 34 height 11
click at [0, 0] on input "Enterprise" at bounding box center [0, 0] width 0 height 0
click at [331, 97] on label "Fortune 500" at bounding box center [333, 97] width 38 height 11
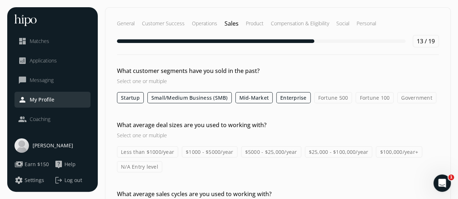
click at [0, 0] on input "Fortune 500" at bounding box center [0, 0] width 0 height 0
click at [372, 96] on label "Fortune 100" at bounding box center [374, 97] width 38 height 11
click at [0, 0] on input "Fortune 100" at bounding box center [0, 0] width 0 height 0
click at [415, 97] on label "Government" at bounding box center [416, 97] width 39 height 11
click at [0, 0] on input "Government" at bounding box center [0, 0] width 0 height 0
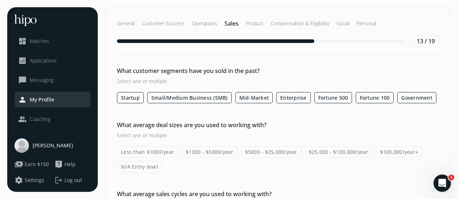
click at [255, 144] on div "What average deal sizes are you used to working with? Select one or multiple Le…" at bounding box center [277, 147] width 345 height 52
click at [260, 152] on label "$5000 - $25,000/year" at bounding box center [271, 152] width 60 height 11
click at [0, 0] on input "$5000 - $25,000/year" at bounding box center [0, 0] width 0 height 0
click at [316, 150] on label "$25,000 - $100,000/year" at bounding box center [339, 152] width 68 height 11
click at [0, 0] on input "$25,000 - $100,000/year" at bounding box center [0, 0] width 0 height 0
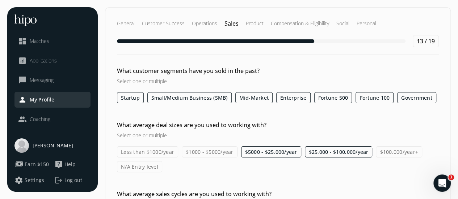
click at [387, 149] on label "$100,000/year+" at bounding box center [398, 152] width 46 height 11
click at [0, 0] on input "$100,000/year+" at bounding box center [0, 0] width 0 height 0
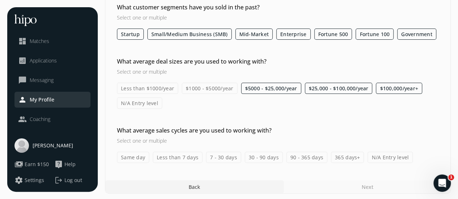
click at [217, 155] on label "7 - 30 days" at bounding box center [223, 157] width 35 height 11
click at [0, 0] on input "7 - 30 days" at bounding box center [0, 0] width 0 height 0
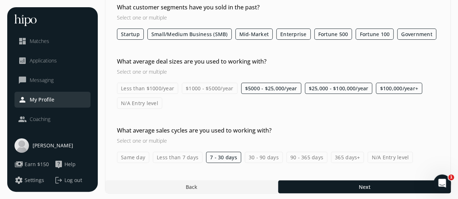
click at [263, 156] on label "30 - 90 days" at bounding box center [264, 157] width 38 height 11
click at [0, 0] on input "30 - 90 days" at bounding box center [0, 0] width 0 height 0
click at [303, 155] on label "90 - 365 days" at bounding box center [306, 157] width 41 height 11
click at [0, 0] on input "90 - 365 days" at bounding box center [0, 0] width 0 height 0
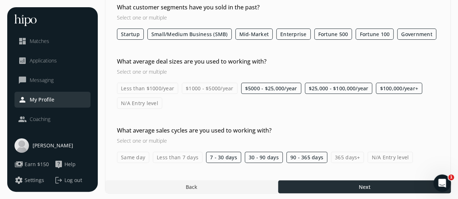
click at [321, 185] on div at bounding box center [364, 187] width 173 height 13
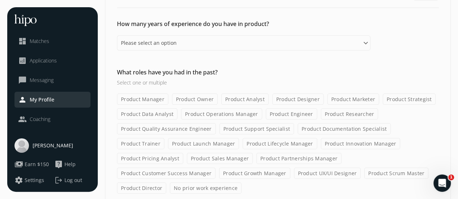
scroll to position [77, 0]
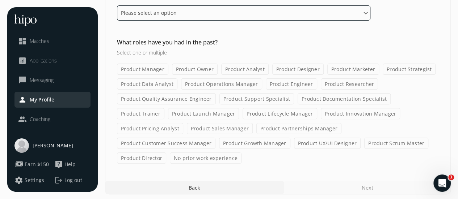
click at [158, 19] on select "Please select an option 0 - 1 years 2 - 3 years 4 - 5 years 6 - 8 years 9+ years" at bounding box center [243, 12] width 253 height 15
click at [117, 5] on select "Please select an option 0 - 1 years 2 - 3 years 4 - 5 years 6 - 8 years 9+ years" at bounding box center [243, 12] width 253 height 15
click at [167, 16] on select "Please select an option 0 - 1 years 2 - 3 years 4 - 5 years 6 - 8 years 9+ years" at bounding box center [243, 12] width 253 height 15
select select "two_three_years"
click at [117, 5] on select "Please select an option 0 - 1 years 2 - 3 years 4 - 5 years 6 - 8 years 9+ years" at bounding box center [243, 12] width 253 height 15
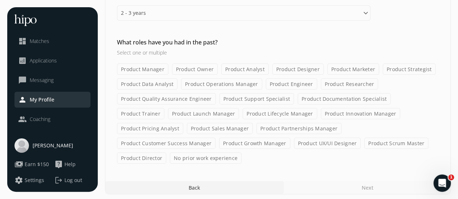
click at [153, 68] on label "Product Manager" at bounding box center [142, 69] width 51 height 11
click at [0, 0] on input "Product Manager" at bounding box center [0, 0] width 0 height 0
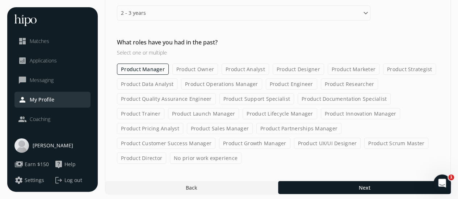
click at [195, 69] on label "Product Owner" at bounding box center [195, 69] width 46 height 11
click at [0, 0] on input "Product Owner" at bounding box center [0, 0] width 0 height 0
click at [183, 123] on label "Product Pricing Analyst" at bounding box center [150, 128] width 66 height 11
click at [0, 0] on input "Product Pricing Analyst" at bounding box center [0, 0] width 0 height 0
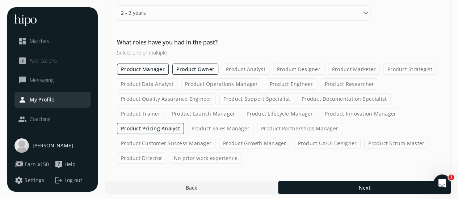
click at [219, 141] on label "Product Growth Manager" at bounding box center [254, 143] width 71 height 11
click at [0, 0] on input "Product Growth Manager" at bounding box center [0, 0] width 0 height 0
click at [187, 128] on label "Product Sales Manager" at bounding box center [220, 128] width 66 height 11
click at [0, 0] on input "Product Sales Manager" at bounding box center [0, 0] width 0 height 0
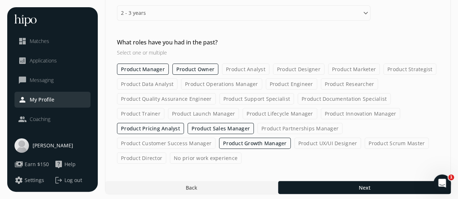
click at [250, 93] on label "Product Support Specialist" at bounding box center [256, 98] width 75 height 11
click at [0, 0] on input "Product Support Specialist" at bounding box center [0, 0] width 0 height 0
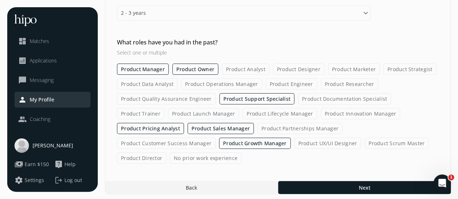
click at [233, 81] on label "Product Operations Manager" at bounding box center [221, 83] width 81 height 11
click at [0, 0] on input "Product Operations Manager" at bounding box center [0, 0] width 0 height 0
click at [351, 68] on label "Product Marketer" at bounding box center [354, 69] width 52 height 11
click at [0, 0] on input "Product Marketer" at bounding box center [0, 0] width 0 height 0
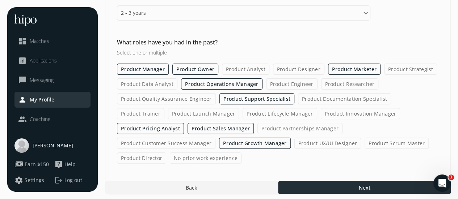
click at [340, 186] on div at bounding box center [364, 187] width 173 height 13
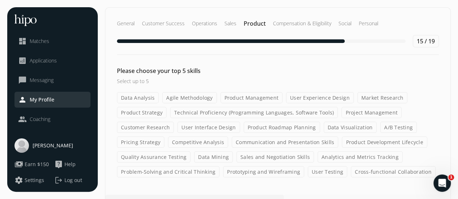
click at [145, 99] on label "Data Analysis" at bounding box center [138, 97] width 42 height 11
click at [0, 0] on input "Data Analysis" at bounding box center [0, 0] width 0 height 0
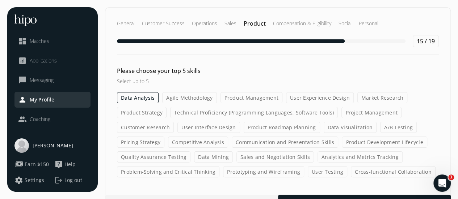
click at [246, 96] on label "Product Management" at bounding box center [251, 97] width 62 height 11
click at [0, 0] on input "Product Management" at bounding box center [0, 0] width 0 height 0
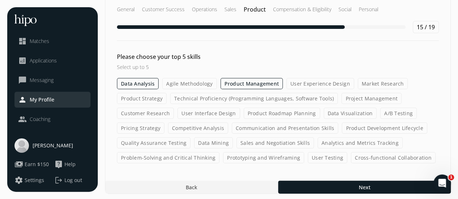
click at [369, 98] on label "Project Management" at bounding box center [371, 98] width 60 height 11
click at [0, 0] on input "Project Management" at bounding box center [0, 0] width 0 height 0
click at [265, 142] on label "Sales and Negotiation Skills" at bounding box center [274, 142] width 77 height 11
click at [0, 0] on input "Sales and Negotiation Skills" at bounding box center [0, 0] width 0 height 0
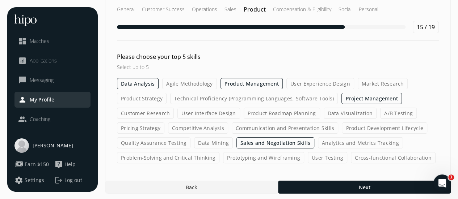
click at [370, 84] on label "Market Research" at bounding box center [382, 83] width 50 height 11
click at [0, 0] on input "Market Research" at bounding box center [0, 0] width 0 height 0
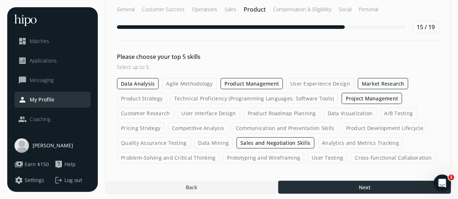
click at [351, 191] on div at bounding box center [364, 187] width 173 height 13
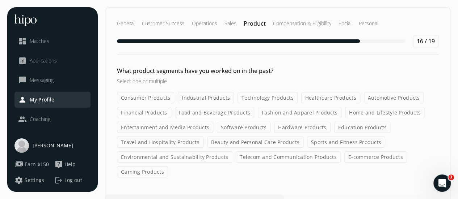
scroll to position [14, 0]
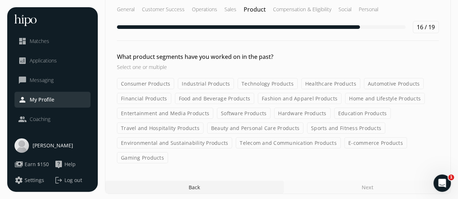
click at [277, 80] on label "Technology Products" at bounding box center [267, 83] width 60 height 11
click at [0, 0] on input "Technology Products" at bounding box center [0, 0] width 0 height 0
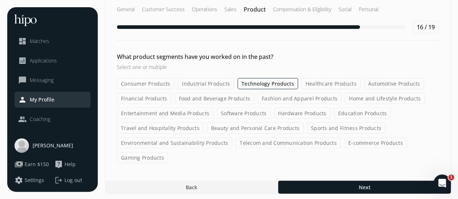
click at [220, 97] on label "Food and Beverage Products" at bounding box center [215, 98] width 80 height 11
click at [0, 0] on input "Food and Beverage Products" at bounding box center [0, 0] width 0 height 0
click at [167, 126] on label "Travel and Hospitality Products" at bounding box center [160, 128] width 86 height 11
click at [0, 0] on input "Travel and Hospitality Products" at bounding box center [0, 0] width 0 height 0
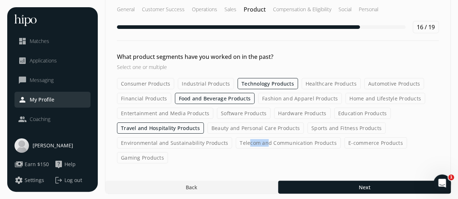
drag, startPoint x: 264, startPoint y: 140, endPoint x: 244, endPoint y: 150, distance: 22.5
click at [244, 150] on div "Consumer Products Industrial Products Technology Products Healthcare Products A…" at bounding box center [278, 120] width 322 height 85
click at [365, 137] on label "E-commerce Products" at bounding box center [375, 142] width 63 height 11
click at [0, 0] on input "E-commerce Products" at bounding box center [0, 0] width 0 height 0
drag, startPoint x: 463, startPoint y: 120, endPoint x: 305, endPoint y: 55, distance: 170.4
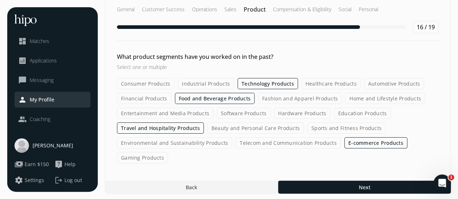
click at [305, 55] on h2 "What product segments have you worked on in the past?" at bounding box center [243, 56] width 253 height 9
click at [322, 81] on label "Healthcare Products" at bounding box center [330, 83] width 59 height 11
click at [0, 0] on input "Healthcare Products" at bounding box center [0, 0] width 0 height 0
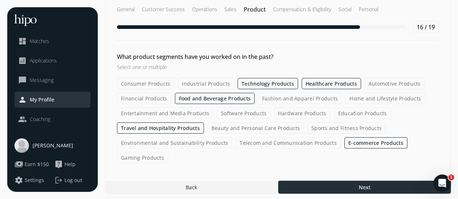
click at [376, 181] on div at bounding box center [364, 187] width 173 height 13
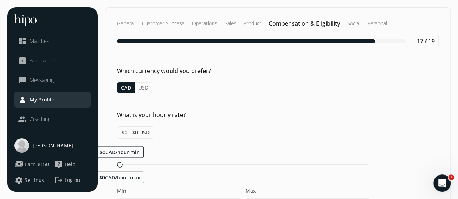
scroll to position [42, 0]
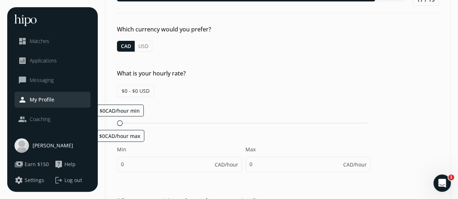
click at [125, 93] on span "$0 - $0 USD" at bounding box center [135, 91] width 37 height 12
drag, startPoint x: 121, startPoint y: 124, endPoint x: 139, endPoint y: 123, distance: 17.8
click at [139, 123] on div at bounding box center [140, 122] width 5 height 5
type input "43"
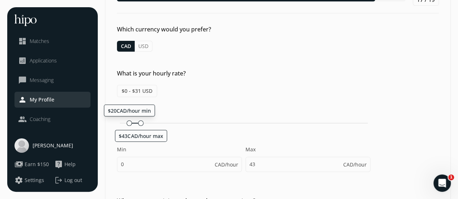
drag, startPoint x: 118, startPoint y: 122, endPoint x: 127, endPoint y: 122, distance: 8.3
click at [127, 122] on div at bounding box center [129, 122] width 5 height 5
drag, startPoint x: 141, startPoint y: 121, endPoint x: 147, endPoint y: 120, distance: 6.0
click at [147, 120] on div at bounding box center [149, 122] width 5 height 5
type input "21"
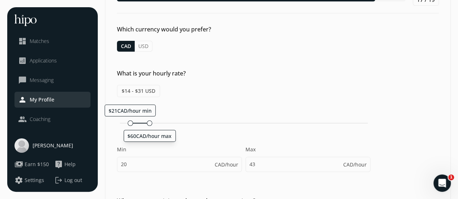
type input "60"
click at [262, 90] on div "$15 - $43 USD $21CAD/hour min $60CAD/hour max Min 21 CAD/hour Max 60 CAD/hour" at bounding box center [243, 132] width 253 height 94
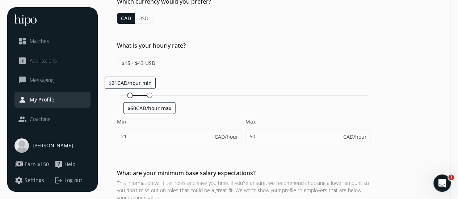
scroll to position [75, 0]
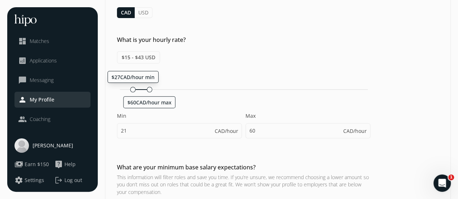
click at [130, 89] on div at bounding box center [132, 89] width 5 height 5
type input "27"
click at [149, 89] on div at bounding box center [150, 89] width 5 height 5
click at [152, 88] on div at bounding box center [153, 89] width 5 height 5
type input "69"
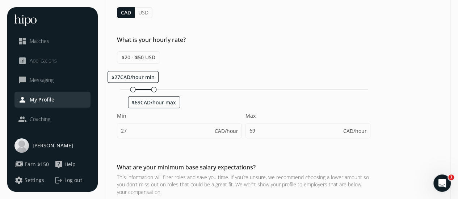
click at [250, 60] on div "$20 - $50 USD $27CAD/hour min $69CAD/hour max Min 27 CAD/hour Max 69 CAD/hour" at bounding box center [243, 98] width 253 height 94
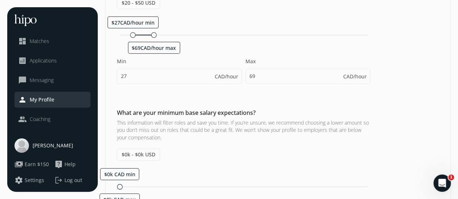
scroll to position [112, 0]
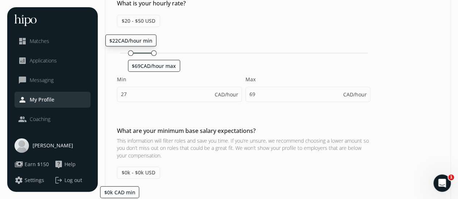
drag, startPoint x: 132, startPoint y: 51, endPoint x: 128, endPoint y: 52, distance: 4.4
click at [128, 52] on div at bounding box center [130, 52] width 5 height 5
drag, startPoint x: 154, startPoint y: 51, endPoint x: 144, endPoint y: 52, distance: 9.5
click at [144, 52] on div at bounding box center [146, 52] width 5 height 5
type input "26"
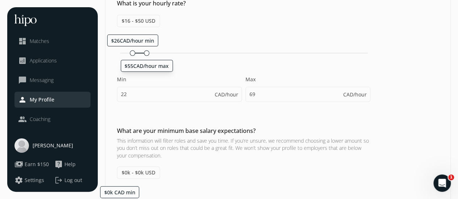
type input "55"
click at [231, 34] on div "$26CAD/hour min $55CAD/hour max Min 26 CAD/hour Max 55 CAD/hour" at bounding box center [243, 71] width 253 height 75
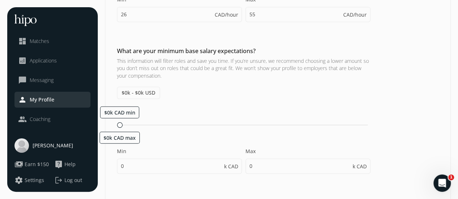
scroll to position [213, 0]
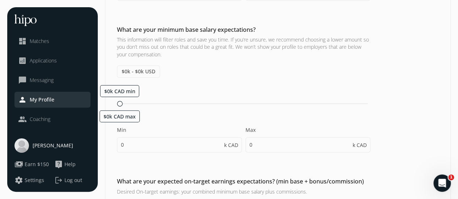
click at [148, 66] on span "$0k - $0k USD" at bounding box center [138, 71] width 43 height 12
drag, startPoint x: 120, startPoint y: 101, endPoint x: 129, endPoint y: 102, distance: 8.8
click at [129, 102] on div at bounding box center [131, 103] width 5 height 5
type input "5"
type input "10"
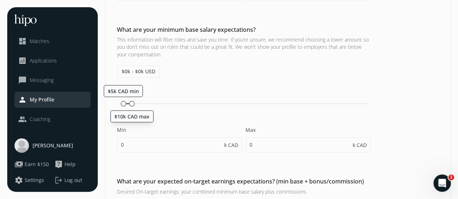
type input "5"
type input "10"
drag, startPoint x: 129, startPoint y: 102, endPoint x: 148, endPoint y: 102, distance: 19.2
click at [145, 102] on div at bounding box center [142, 103] width 5 height 5
type input "25"
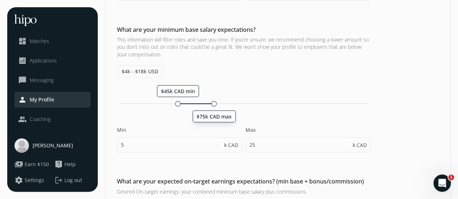
drag, startPoint x: 148, startPoint y: 102, endPoint x: 213, endPoint y: 97, distance: 65.3
click at [213, 97] on div "$45k CAD min $75k CAD max Min 5 k CAD Max 25 k CAD" at bounding box center [243, 122] width 253 height 75
type input "45"
type input "75"
type input "45"
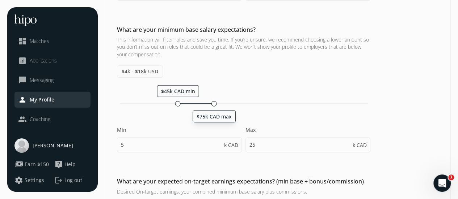
type input "50"
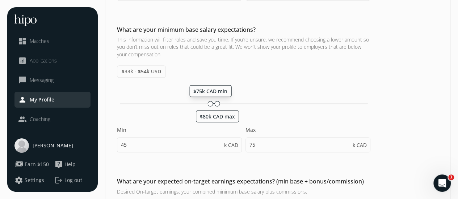
drag, startPoint x: 175, startPoint y: 102, endPoint x: 209, endPoint y: 103, distance: 34.4
click at [209, 103] on div at bounding box center [210, 103] width 5 height 5
type input "75"
type input "80"
type input "75"
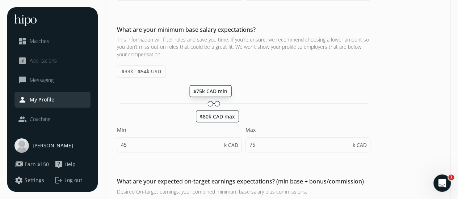
type input "80"
drag, startPoint x: 219, startPoint y: 103, endPoint x: 234, endPoint y: 103, distance: 14.5
click at [234, 103] on div at bounding box center [233, 103] width 5 height 5
type input "90"
drag, startPoint x: 212, startPoint y: 100, endPoint x: 205, endPoint y: 101, distance: 6.9
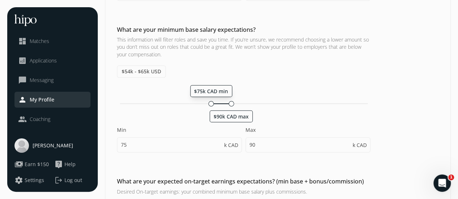
click at [208, 101] on div at bounding box center [210, 103] width 5 height 5
drag, startPoint x: 205, startPoint y: 101, endPoint x: 191, endPoint y: 102, distance: 13.4
click at [192, 102] on div at bounding box center [194, 103] width 5 height 5
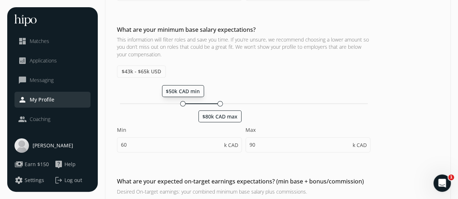
drag, startPoint x: 191, startPoint y: 102, endPoint x: 181, endPoint y: 102, distance: 10.1
click at [181, 102] on div at bounding box center [182, 103] width 5 height 5
type input "50"
type input "80"
drag, startPoint x: 217, startPoint y: 102, endPoint x: 226, endPoint y: 102, distance: 8.7
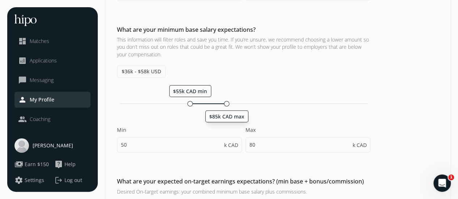
click at [226, 102] on div at bounding box center [226, 103] width 5 height 5
type input "55"
click at [183, 102] on div at bounding box center [184, 103] width 5 height 5
type input "80"
click at [305, 65] on div "$40k - $58k USD $55k CAD min $80k CAD max Min 55 k CAD Max 80 k CAD" at bounding box center [243, 112] width 253 height 94
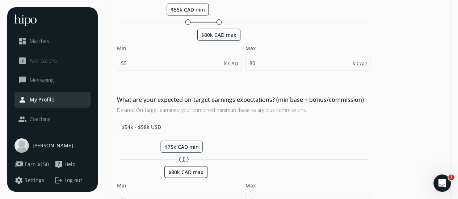
scroll to position [334, 0]
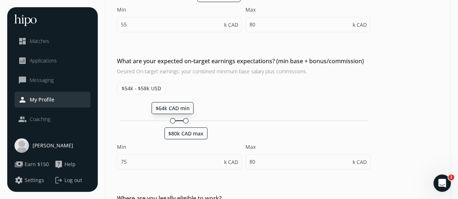
drag, startPoint x: 181, startPoint y: 119, endPoint x: 171, endPoint y: 119, distance: 10.1
click at [171, 119] on div at bounding box center [172, 120] width 5 height 5
type input "64"
drag, startPoint x: 186, startPoint y: 118, endPoint x: 192, endPoint y: 118, distance: 5.8
click at [192, 118] on div at bounding box center [193, 120] width 5 height 5
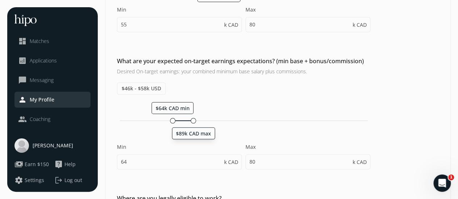
type input "89"
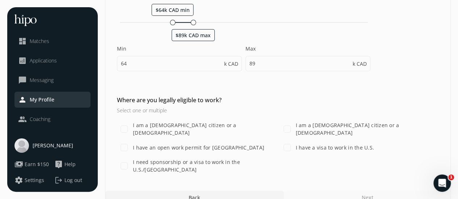
scroll to position [441, 0]
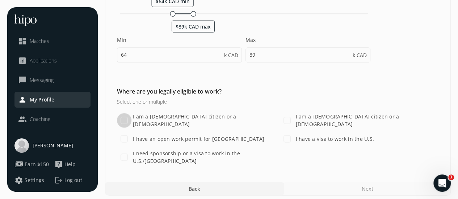
click at [119, 117] on input "I am a Canadian citizen or a lawful permanent resident" at bounding box center [124, 120] width 14 height 14
checkbox input "true"
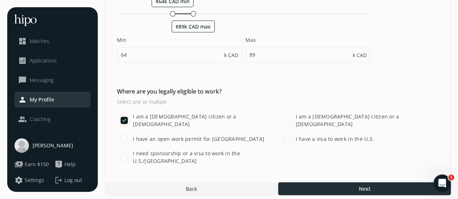
click at [355, 184] on div at bounding box center [364, 188] width 173 height 13
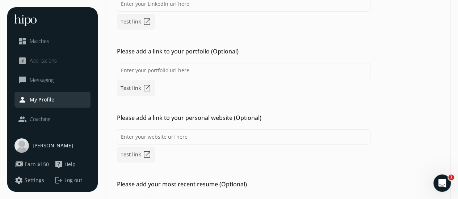
scroll to position [88, 0]
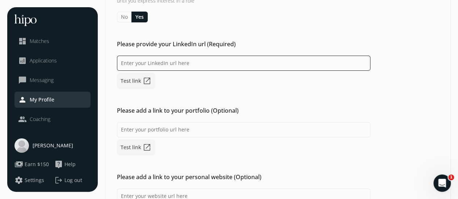
click at [187, 64] on input at bounding box center [243, 63] width 253 height 15
paste input "[URL][DOMAIN_NAME]"
type input "[URL][DOMAIN_NAME]"
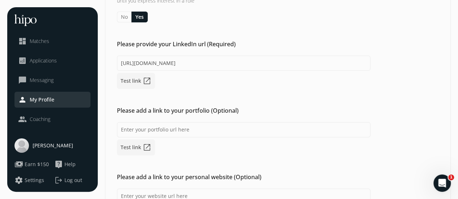
click at [216, 81] on div "https://www.linkedin.com/in/samaira-f-7a59b411b/ Test link open_in_new" at bounding box center [243, 72] width 253 height 33
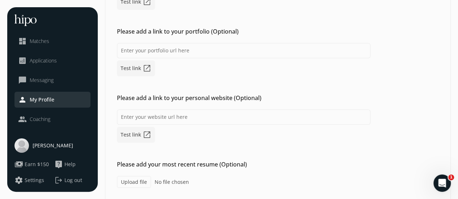
scroll to position [192, 0]
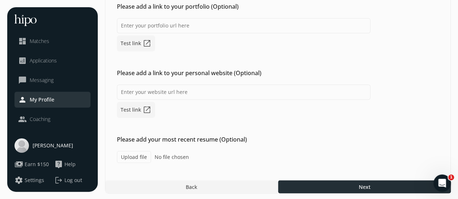
click at [392, 183] on div at bounding box center [364, 187] width 173 height 13
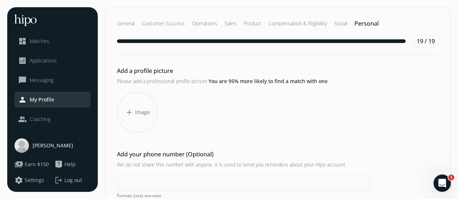
click at [148, 104] on div "add Image" at bounding box center [137, 112] width 41 height 41
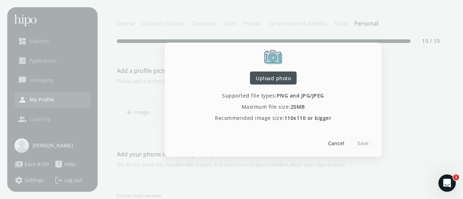
click at [272, 77] on span "Upload photo" at bounding box center [273, 78] width 35 height 8
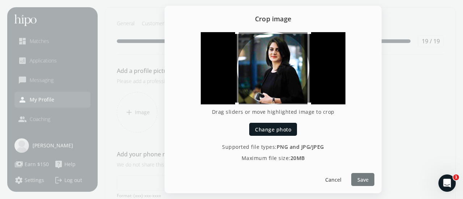
click at [372, 178] on div at bounding box center [362, 179] width 23 height 13
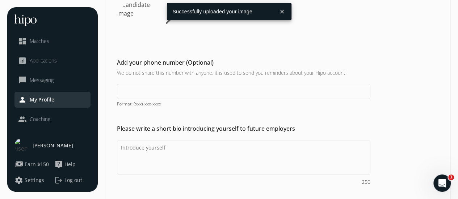
scroll to position [108, 0]
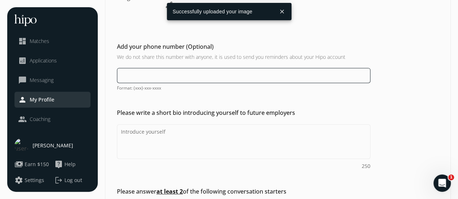
click at [194, 81] on input at bounding box center [243, 75] width 253 height 15
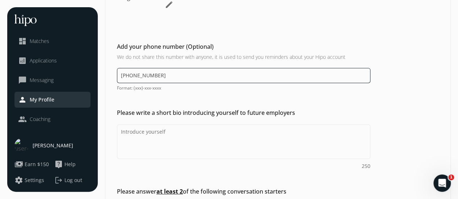
type input "(416) 258-5740"
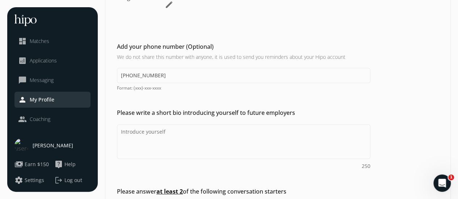
click at [195, 95] on div "Add a profile picture Please add a professional profile picture. You are 95% mo…" at bounding box center [277, 119] width 345 height 321
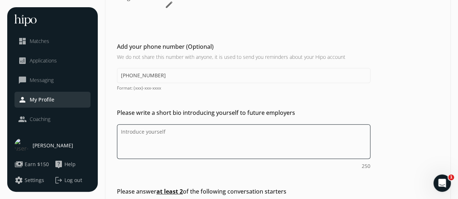
click at [154, 136] on textarea "Do you feel like we missed asking any questions that would improve your profile…" at bounding box center [243, 141] width 253 height 35
click at [153, 144] on textarea "Do you feel like we missed asking any questions that would improve your profile…" at bounding box center [243, 141] width 253 height 35
paste textarea "Customer Success and Growth Leader with 12+ years of experience driving client …"
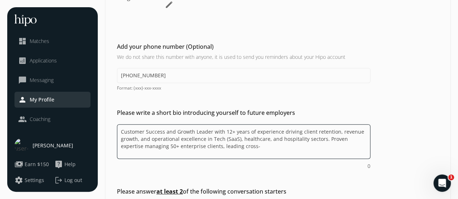
drag, startPoint x: 322, startPoint y: 141, endPoint x: 343, endPoint y: 161, distance: 28.6
click at [343, 161] on div "Customer Success and Growth Leader with 12+ years of experience driving client …" at bounding box center [243, 147] width 253 height 46
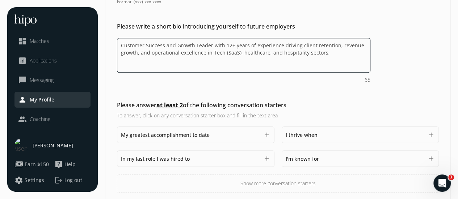
scroll to position [224, 0]
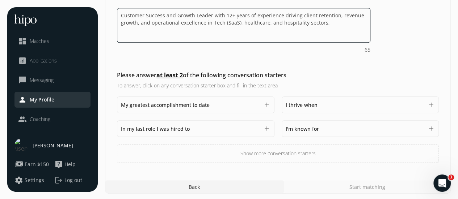
type textarea "Customer Success and Growth Leader with 12+ years of experience driving client …"
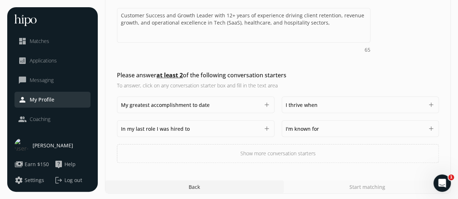
click at [218, 105] on div "My greatest accomplishment to date 1500" at bounding box center [190, 105] width 139 height 9
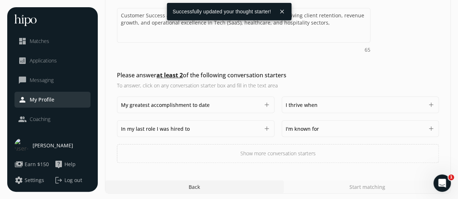
click at [169, 105] on span "My greatest accomplishment to date" at bounding box center [165, 105] width 89 height 7
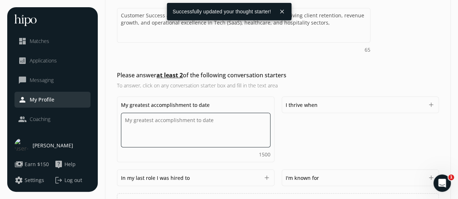
paste textarea "My greatest accomplishment to date has been managing a portfolio of 50+ enterpr…"
type textarea "My greatest accomplishment to date has been managing a portfolio of 50+ enterpr…"
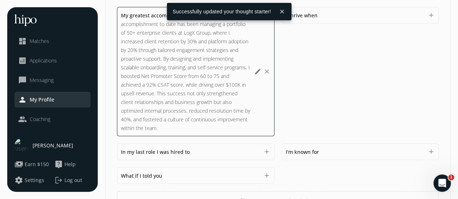
scroll to position [318, 0]
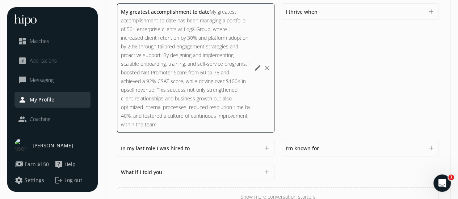
click at [317, 12] on span "I thrive when" at bounding box center [301, 11] width 32 height 7
click at [287, 145] on span "I'm known for" at bounding box center [301, 148] width 33 height 7
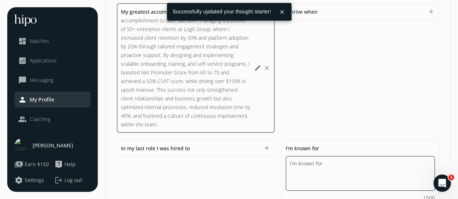
paste textarea "I am known for building strong client relationships, driving measurable custome…"
type textarea "I am known for building strong client relationships, driving measurable custome…"
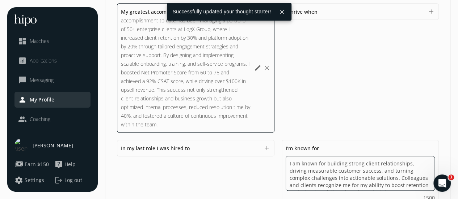
scroll to position [328, 0]
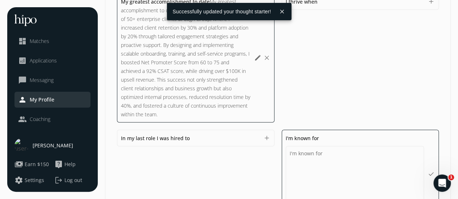
click at [387, 87] on div "I thrive when I am known for building strong client relationships, driving meas…" at bounding box center [359, 58] width 157 height 130
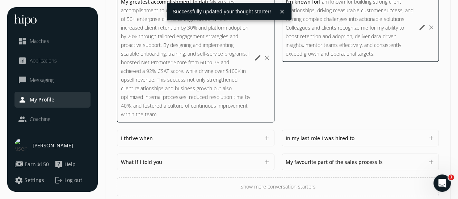
scroll to position [361, 0]
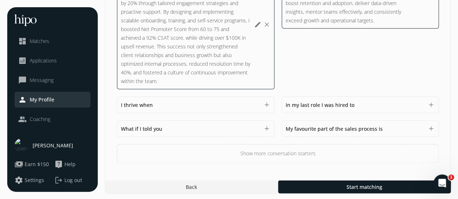
click at [196, 109] on div "I thrive when 1500 add" at bounding box center [195, 105] width 157 height 17
click at [195, 106] on div "I thrive when 1500" at bounding box center [190, 105] width 139 height 9
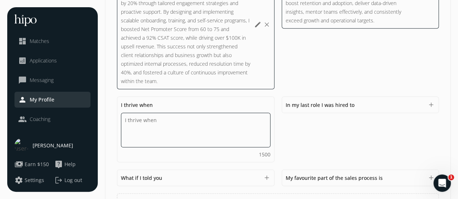
paste textarea "I thrive when solving complex customer challenges, driving measurable results, …"
type textarea "I thrive when solving complex customer challenges, driving measurable results, …"
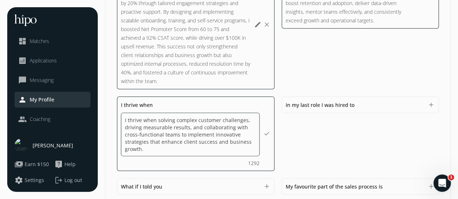
scroll to position [419, 0]
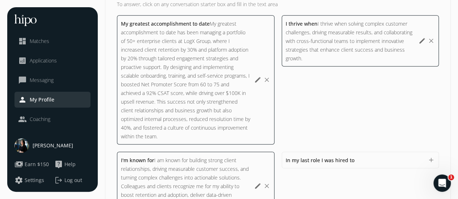
scroll to position [437, 0]
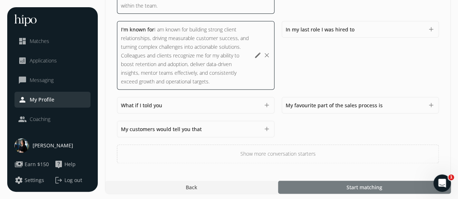
click at [334, 182] on div at bounding box center [364, 187] width 173 height 13
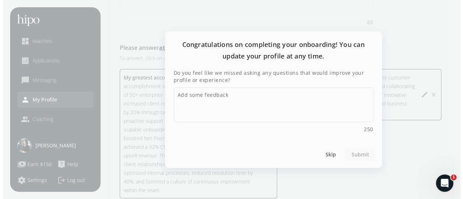
scroll to position [428, 0]
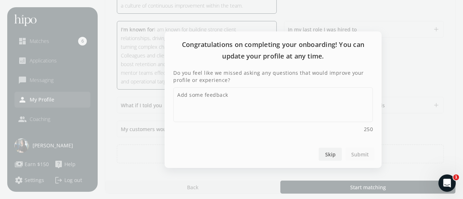
click at [331, 154] on span "Skip" at bounding box center [330, 154] width 10 height 8
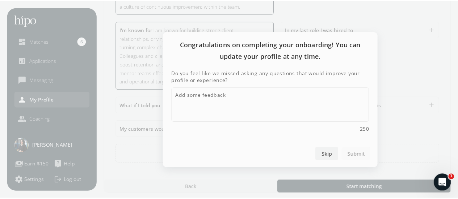
scroll to position [429, 0]
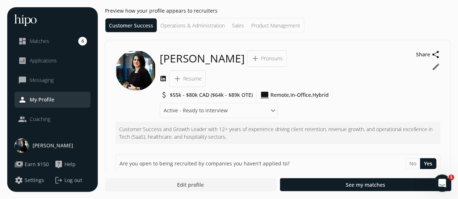
click at [183, 80] on span "Resume" at bounding box center [192, 78] width 18 height 7
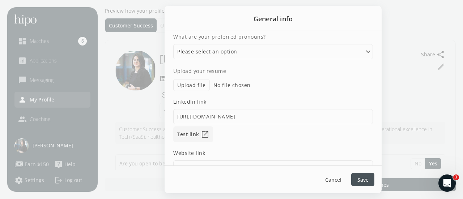
click at [192, 85] on label "Upload file" at bounding box center [191, 85] width 37 height 12
type input "C:\fakepath\Samaira Farooq _Resume.pdf"
click at [364, 185] on div at bounding box center [362, 179] width 23 height 13
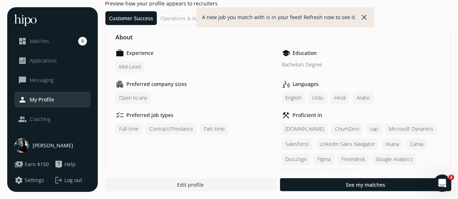
scroll to position [150, 0]
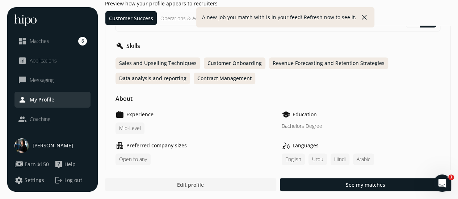
click at [170, 12] on div "A new job you match with is in your feed! Refresh now to see it. close" at bounding box center [285, 17] width 360 height 20
click at [172, 14] on div "A new job you match with is in your feed! Refresh now to see it. close" at bounding box center [285, 17] width 360 height 20
click at [362, 17] on button "close" at bounding box center [364, 17] width 9 height 9
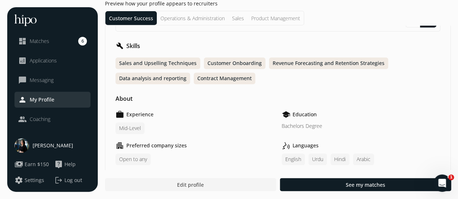
click at [176, 17] on li "Operations & Administration" at bounding box center [193, 18] width 72 height 14
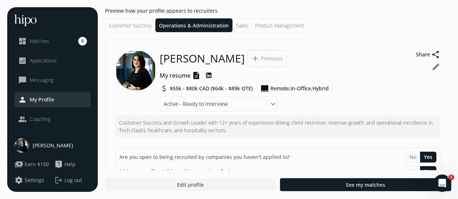
click at [131, 18] on li "Customer Success" at bounding box center [130, 25] width 50 height 14
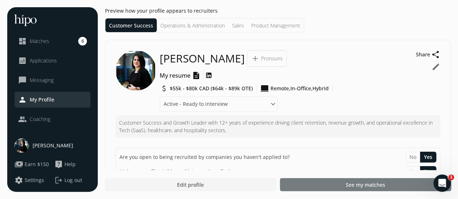
click at [353, 179] on div at bounding box center [365, 184] width 171 height 13
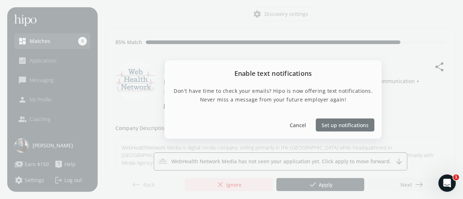
click at [331, 122] on span "Set up notifications" at bounding box center [345, 126] width 47 height 8
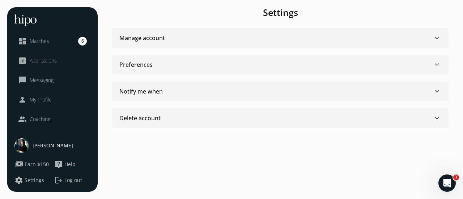
click at [256, 43] on section "Manage account keyboard_arrow_down Username samaira farooq Edit edit E-mail sam…" at bounding box center [280, 38] width 336 height 20
click at [436, 38] on span "keyboard_arrow_down" at bounding box center [437, 38] width 9 height 9
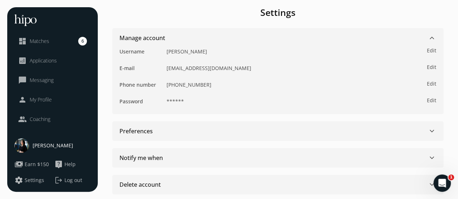
scroll to position [9, 0]
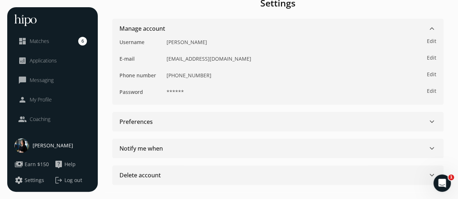
click at [428, 121] on span "keyboard_arrow_down" at bounding box center [431, 122] width 9 height 9
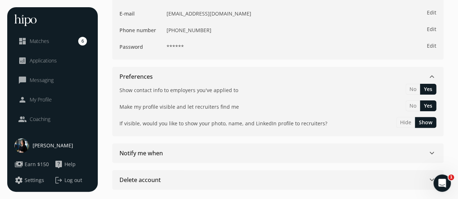
scroll to position [59, 0]
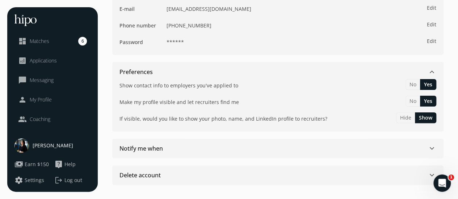
click at [433, 144] on span "keyboard_arrow_down" at bounding box center [431, 148] width 9 height 9
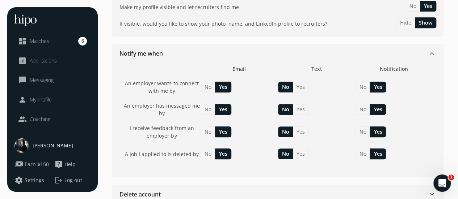
scroll to position [174, 0]
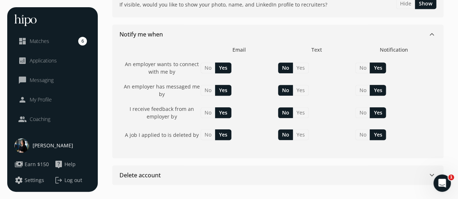
click at [432, 37] on span "keyboard_arrow_down" at bounding box center [431, 34] width 9 height 9
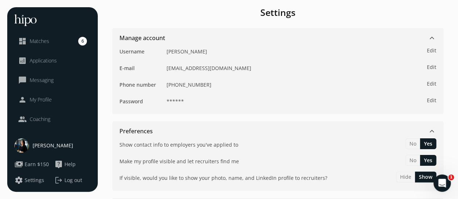
click at [63, 45] on link "dashboard Matches 6" at bounding box center [52, 41] width 69 height 9
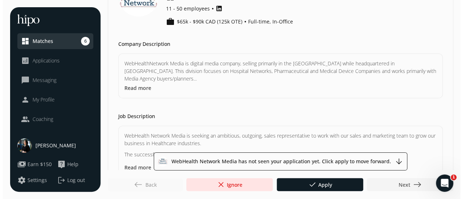
scroll to position [58, 0]
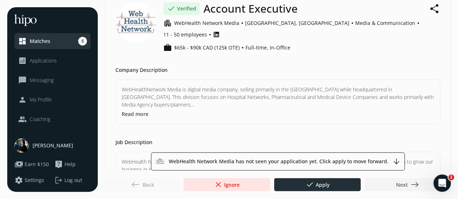
click at [308, 191] on div at bounding box center [317, 184] width 86 height 13
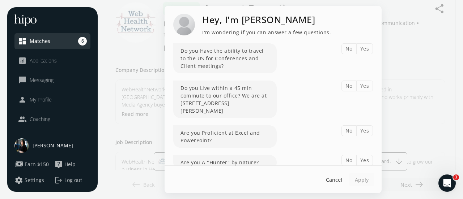
click at [357, 49] on button "Yes" at bounding box center [364, 48] width 17 height 11
click at [360, 83] on button "Yes" at bounding box center [364, 86] width 17 height 11
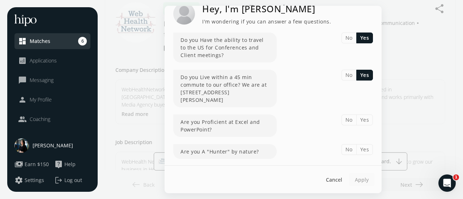
click at [360, 119] on button "Yes" at bounding box center [364, 120] width 17 height 11
click at [360, 149] on button "Yes" at bounding box center [364, 149] width 17 height 11
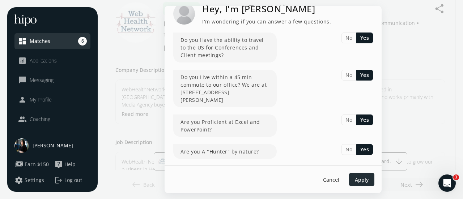
click at [367, 183] on span "Apply" at bounding box center [362, 180] width 14 height 8
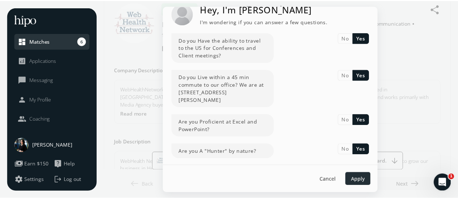
scroll to position [0, 0]
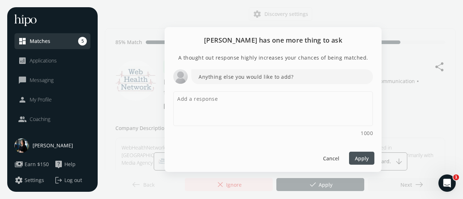
click at [362, 156] on span "Apply" at bounding box center [362, 158] width 14 height 8
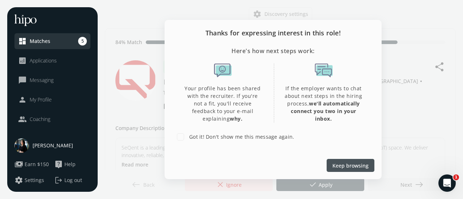
click at [352, 168] on span "Keep browsing" at bounding box center [350, 166] width 36 height 8
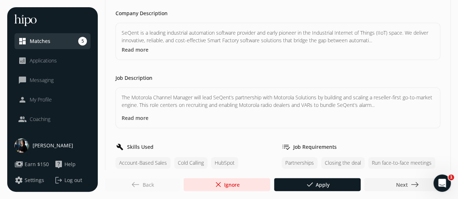
scroll to position [180, 0]
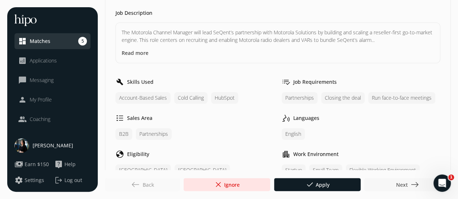
click at [399, 181] on span "Next east" at bounding box center [406, 185] width 23 height 9
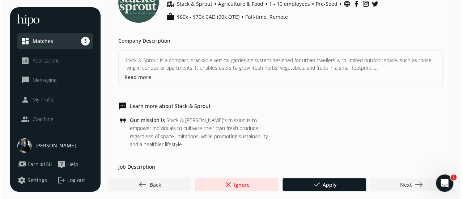
scroll to position [80, 0]
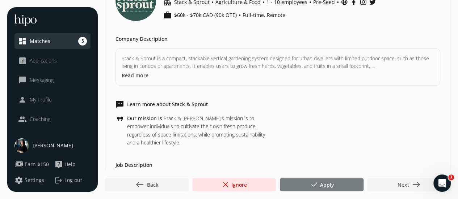
click at [320, 184] on span "done Apply" at bounding box center [321, 185] width 24 height 9
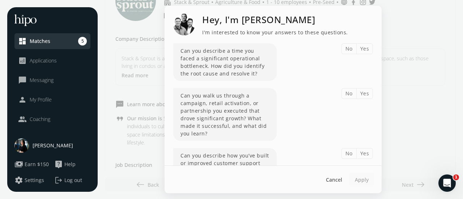
click at [358, 50] on button "Yes" at bounding box center [364, 48] width 17 height 11
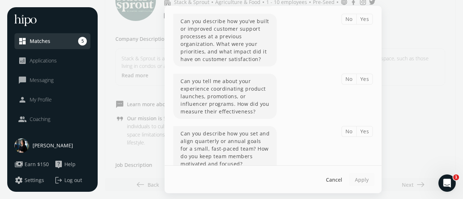
scroll to position [147, 0]
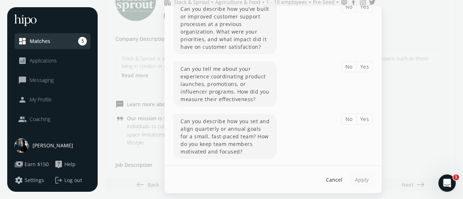
click at [362, 66] on button "Yes" at bounding box center [364, 66] width 17 height 11
click at [359, 116] on button "Yes" at bounding box center [364, 119] width 17 height 11
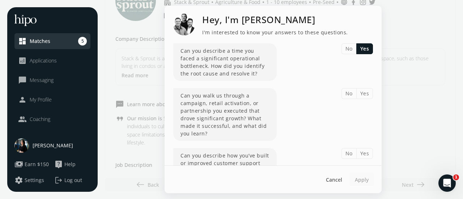
click at [358, 94] on button "Yes" at bounding box center [364, 93] width 17 height 11
click at [361, 153] on button "Yes" at bounding box center [364, 153] width 17 height 11
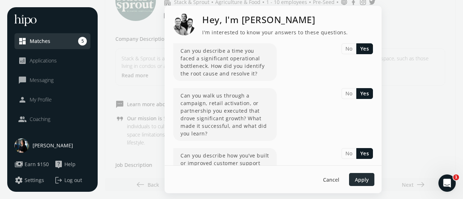
click at [368, 184] on div at bounding box center [361, 179] width 25 height 13
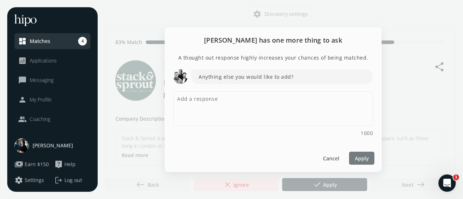
click at [359, 159] on span "Apply" at bounding box center [362, 158] width 14 height 8
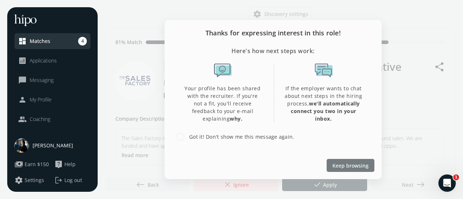
click at [358, 166] on span "Keep browsing" at bounding box center [350, 166] width 36 height 8
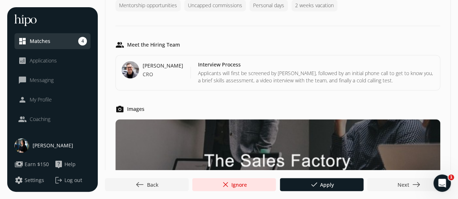
scroll to position [520, 0]
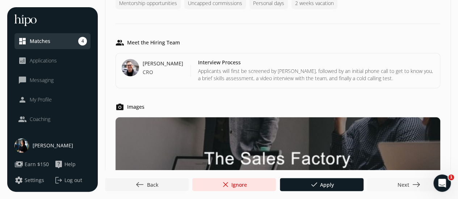
click at [405, 183] on span "Next east" at bounding box center [408, 185] width 23 height 9
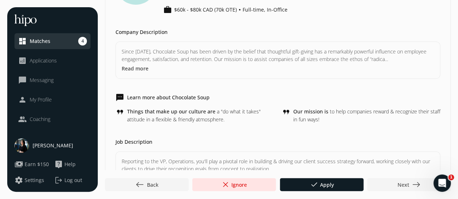
scroll to position [99, 0]
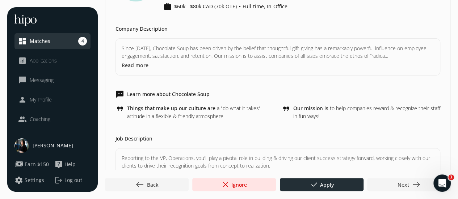
click at [307, 184] on div at bounding box center [322, 184] width 84 height 13
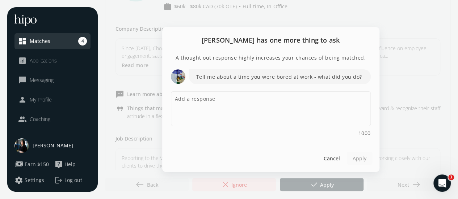
scroll to position [0, 0]
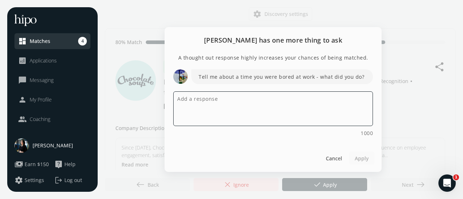
click at [317, 102] on textarea at bounding box center [273, 109] width 200 height 35
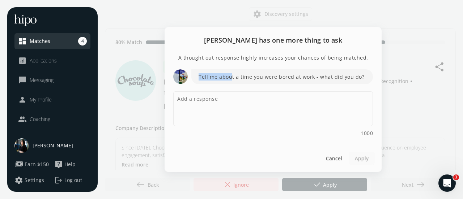
drag, startPoint x: 198, startPoint y: 77, endPoint x: 231, endPoint y: 74, distance: 32.7
click at [231, 74] on p "Tell me about a time you were bored at work - what did you do?" at bounding box center [282, 76] width 182 height 15
click at [300, 83] on p "Tell me about a time you were bored at work - what did you do?" at bounding box center [282, 76] width 182 height 15
click at [336, 161] on span "Cancel" at bounding box center [334, 158] width 16 height 8
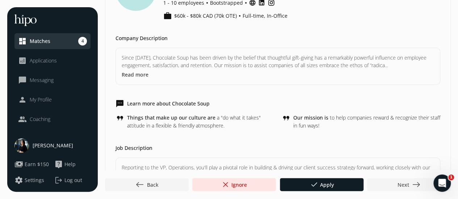
scroll to position [105, 0]
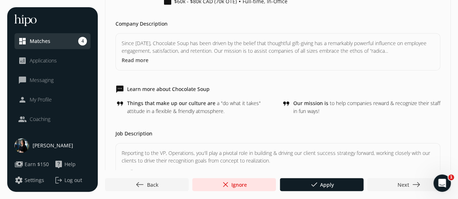
click at [144, 56] on button "Read more" at bounding box center [135, 60] width 27 height 8
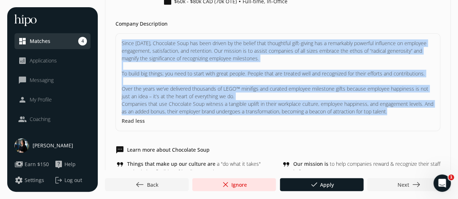
drag, startPoint x: 121, startPoint y: 41, endPoint x: 396, endPoint y: 111, distance: 283.7
click at [396, 111] on div "Since 2016, Chocolate Soup has been driven by the belief that thoughtful gift-g…" at bounding box center [277, 82] width 324 height 98
copy p "Since 2016, Chocolate Soup has been driven by the belief that thoughtful gift-g…"
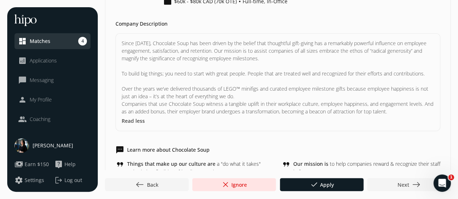
click at [310, 122] on div "Since 2016, Chocolate Soup has been driven by the belief that thoughtful gift-g…" at bounding box center [278, 82] width 312 height 86
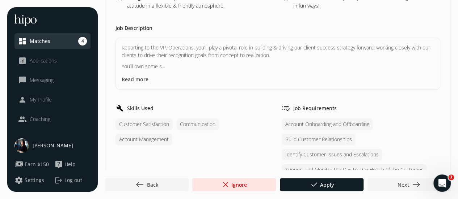
scroll to position [231, 0]
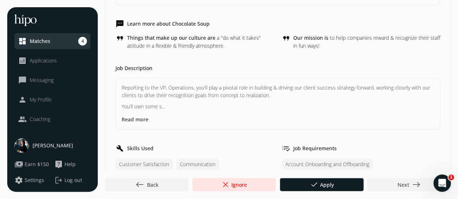
click at [141, 114] on div "Reporting to the VP, Operations, you'll play a pivotal role in building & drivi…" at bounding box center [278, 104] width 312 height 40
click at [131, 118] on button "Read more" at bounding box center [135, 120] width 27 height 8
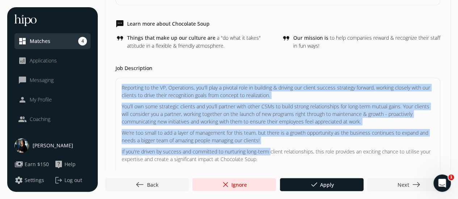
drag, startPoint x: 121, startPoint y: 85, endPoint x: 271, endPoint y: 152, distance: 164.5
click at [271, 152] on p "Reporting to the VP, Operations, you'll play a pivotal role in building & drivi…" at bounding box center [278, 187] width 312 height 207
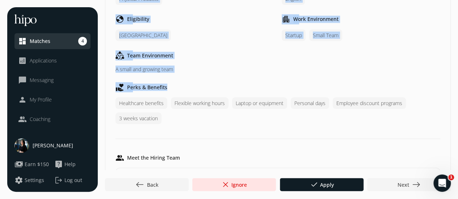
scroll to position [669, 0]
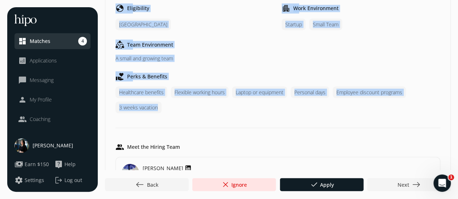
copy div "Reporting to the VP, Operations, you'll play a pivotal role in building & drivi…"
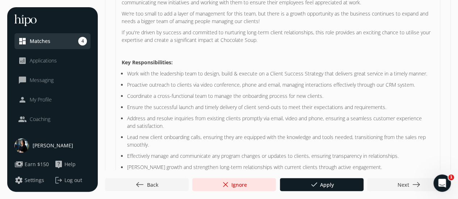
scroll to position [271, 0]
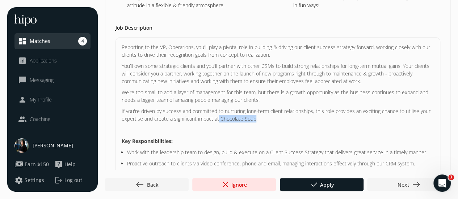
drag, startPoint x: 218, startPoint y: 118, endPoint x: 255, endPoint y: 119, distance: 36.9
click at [255, 119] on p "If you're driven by success and committed to nurturing long-term client relatio…" at bounding box center [278, 114] width 312 height 15
copy p "Chocolate Soup"
click at [329, 186] on span "done Apply" at bounding box center [321, 185] width 24 height 9
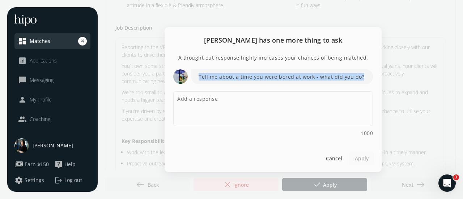
drag, startPoint x: 198, startPoint y: 77, endPoint x: 373, endPoint y: 78, distance: 174.7
click at [373, 78] on div "A thought out response highly increases your chances of being matched. Tell me …" at bounding box center [273, 99] width 217 height 91
copy p "Tell me about a time you were bored at work - what did you do?"
click at [226, 117] on textarea at bounding box center [273, 109] width 200 height 35
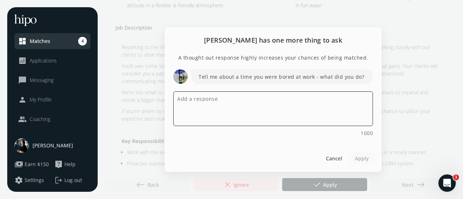
paste textarea "There was a moment early in my career when I had a rare lull between client cal…"
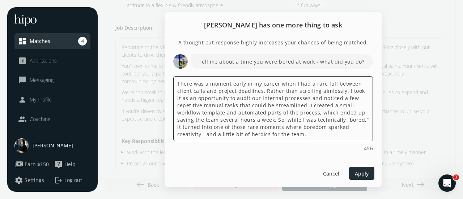
type textarea "There was a moment early in my career when I had a rare lull between client cal…"
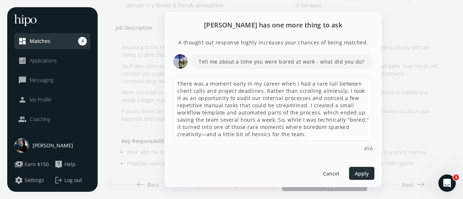
click at [364, 171] on span "Apply" at bounding box center [362, 174] width 14 height 8
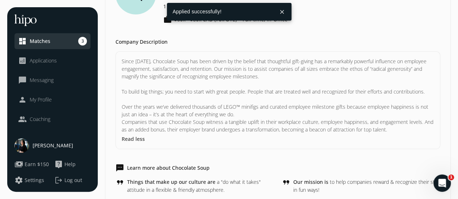
scroll to position [0, 0]
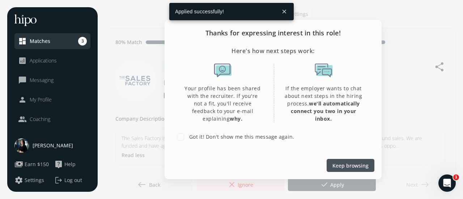
click at [366, 162] on span "Keep browsing" at bounding box center [350, 166] width 36 height 8
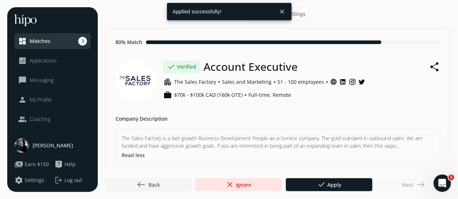
click at [51, 38] on link "dashboard Matches 3" at bounding box center [52, 41] width 69 height 9
click at [41, 81] on span "Messaging" at bounding box center [42, 80] width 24 height 7
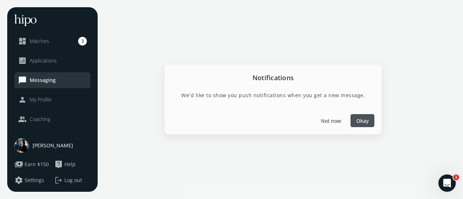
click at [361, 125] on div at bounding box center [363, 120] width 24 height 13
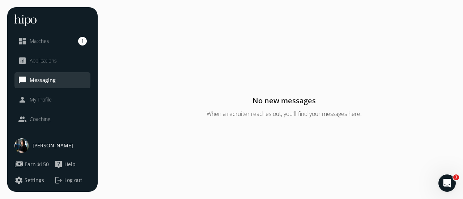
click at [37, 39] on span "Matches" at bounding box center [40, 41] width 20 height 7
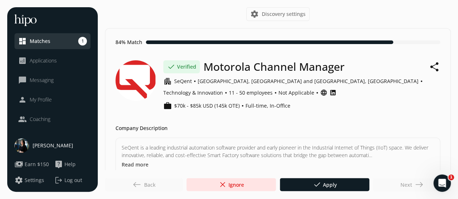
click at [35, 100] on span "My Profile" at bounding box center [41, 99] width 22 height 7
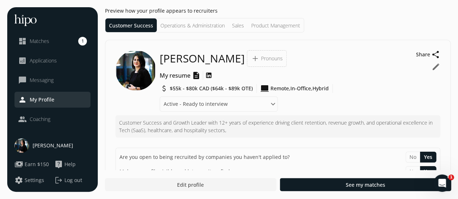
click at [189, 21] on li "Operations & Administration" at bounding box center [193, 25] width 72 height 14
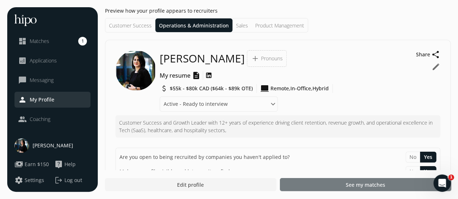
click at [370, 184] on span "See my matches" at bounding box center [364, 185] width 39 height 8
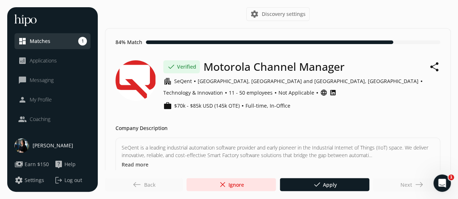
click at [33, 100] on span "My Profile" at bounding box center [41, 99] width 22 height 7
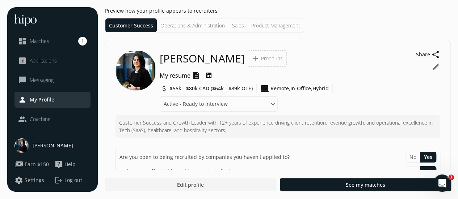
click at [236, 29] on li "Sales" at bounding box center [237, 25] width 19 height 14
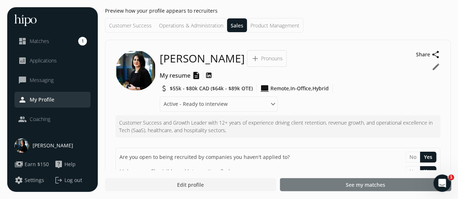
click at [338, 185] on div at bounding box center [365, 184] width 171 height 13
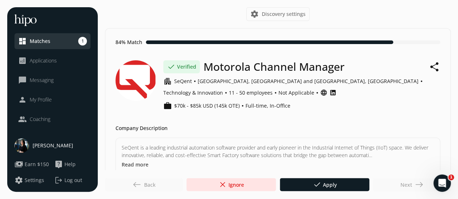
click at [228, 146] on p "SeQent is a leading industrial automation software provider and early pioneer i…" at bounding box center [278, 151] width 312 height 15
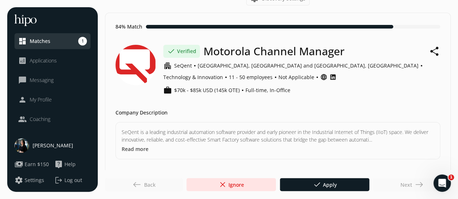
scroll to position [29, 0]
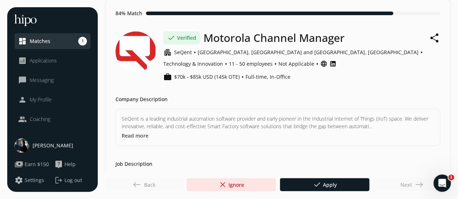
click at [142, 137] on button "Read more" at bounding box center [135, 136] width 27 height 8
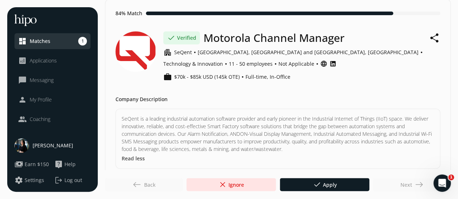
click at [155, 132] on p "SeQent is a leading industrial automation software provider and early pioneer i…" at bounding box center [278, 134] width 312 height 38
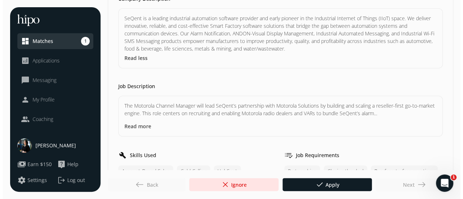
scroll to position [130, 0]
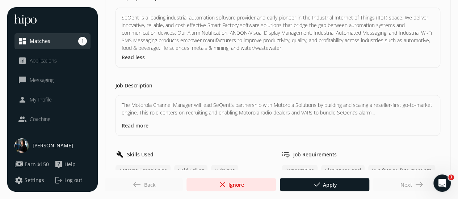
click at [221, 185] on span "close" at bounding box center [222, 185] width 9 height 9
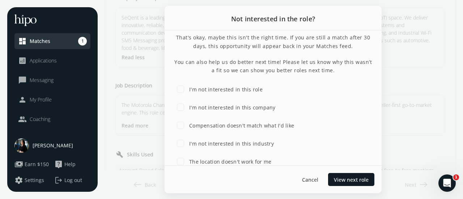
click at [272, 164] on div "The location doesn't work for me" at bounding box center [273, 161] width 200 height 14
click at [350, 161] on div "The location doesn't work for me" at bounding box center [273, 161] width 200 height 14
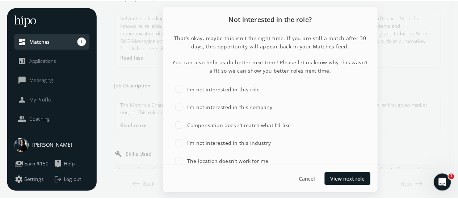
scroll to position [24, 0]
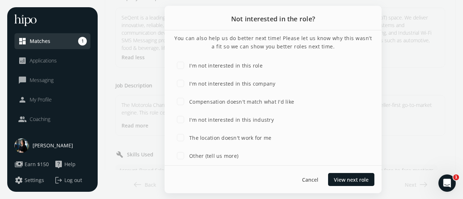
click at [264, 137] on label "The location doesn't work for me" at bounding box center [230, 138] width 84 height 8
click at [188, 137] on input "The location doesn't work for me" at bounding box center [180, 138] width 14 height 14
checkbox input "true"
click at [352, 180] on span "Submit feedback" at bounding box center [347, 180] width 41 height 8
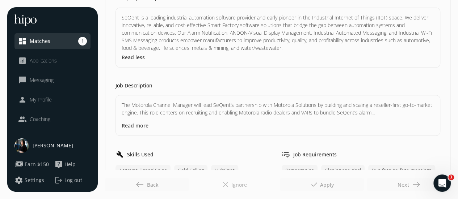
scroll to position [0, 0]
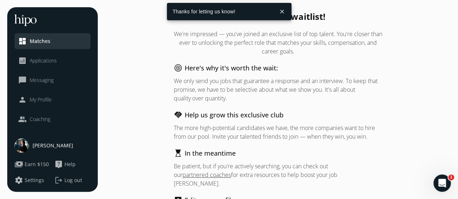
click at [349, 57] on div "You're on the waitlist! We're impressed — you've joined an exclusive list of to…" at bounding box center [278, 148] width 208 height 274
click at [282, 15] on button "close" at bounding box center [281, 11] width 13 height 13
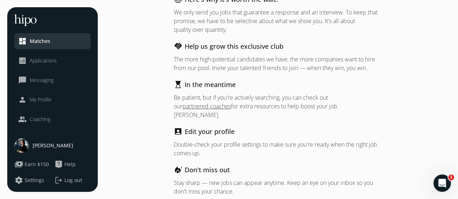
scroll to position [84, 0]
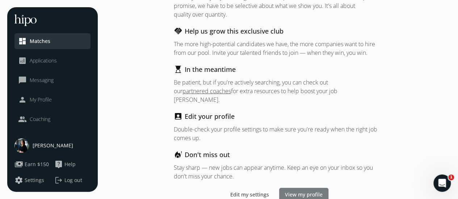
click at [299, 191] on span "View my profile" at bounding box center [304, 195] width 38 height 8
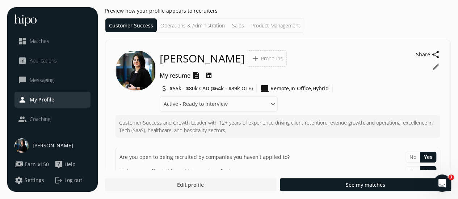
click at [44, 43] on span "Matches" at bounding box center [40, 41] width 20 height 7
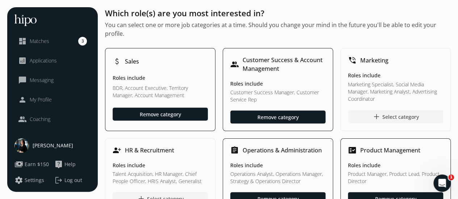
scroll to position [71, 0]
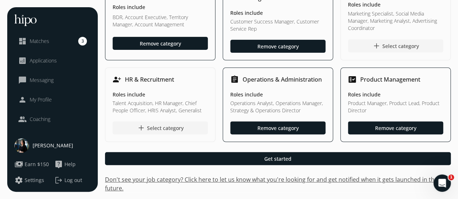
click at [58, 38] on link "dashboard Matches 3" at bounding box center [52, 41] width 69 height 9
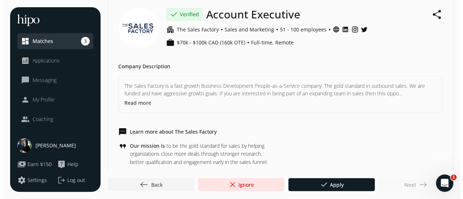
scroll to position [50, 0]
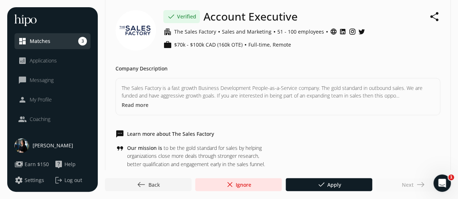
click at [136, 106] on button "Read more" at bounding box center [135, 105] width 27 height 8
click at [195, 97] on p "The Sales Factory is a fast growth Business Development People-as-a-Service com…" at bounding box center [278, 91] width 312 height 15
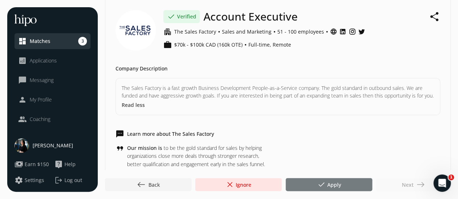
click at [318, 181] on span "done" at bounding box center [321, 185] width 9 height 9
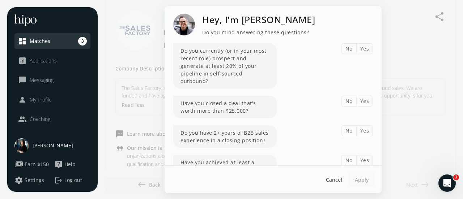
click at [364, 49] on button "Yes" at bounding box center [364, 48] width 17 height 11
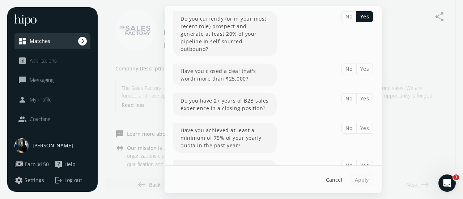
click at [363, 64] on button "Yes" at bounding box center [364, 69] width 17 height 11
click at [362, 93] on button "Yes" at bounding box center [364, 98] width 17 height 11
click at [361, 123] on button "Yes" at bounding box center [364, 128] width 17 height 11
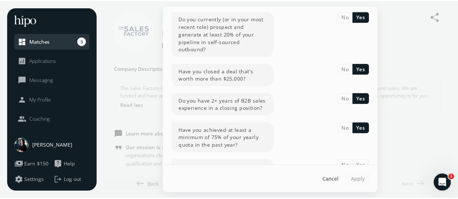
scroll to position [48, 0]
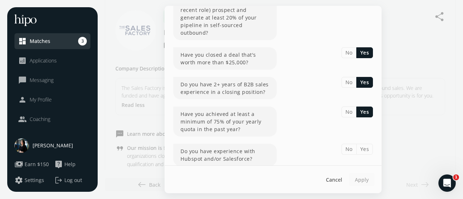
click at [363, 144] on button "Yes" at bounding box center [364, 149] width 17 height 11
click at [366, 176] on span "Apply" at bounding box center [362, 180] width 14 height 8
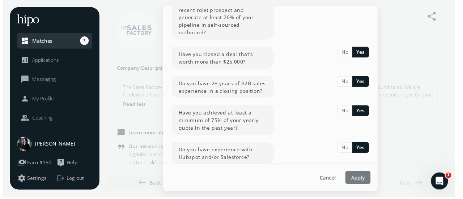
scroll to position [0, 0]
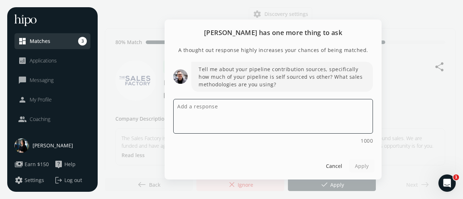
click at [240, 109] on textarea at bounding box center [273, 116] width 200 height 35
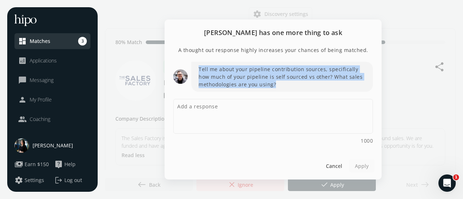
drag, startPoint x: 198, startPoint y: 69, endPoint x: 281, endPoint y: 84, distance: 83.9
click at [281, 84] on p "Tell me about your pipeline contribution sources, specifically how much of your…" at bounding box center [282, 77] width 182 height 30
copy p "Tell me about your pipeline contribution sources, specifically how much of your…"
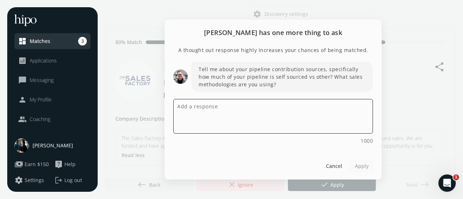
click at [273, 127] on textarea at bounding box center [273, 116] width 200 height 35
paste textarea "In my current and past roles, I’ve maintained a healthy balance between self-so…"
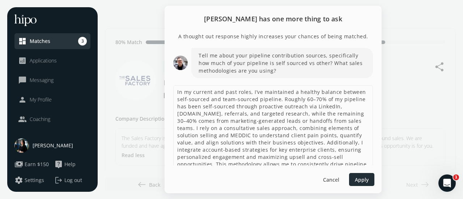
click at [360, 178] on span "Apply" at bounding box center [362, 180] width 14 height 8
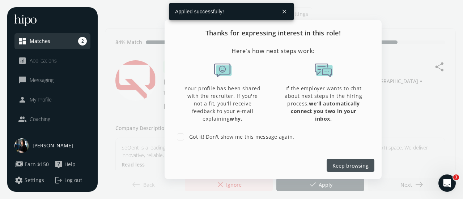
click at [365, 166] on span "Keep browsing" at bounding box center [350, 166] width 36 height 8
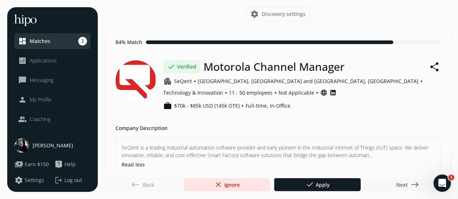
click at [415, 186] on span "east" at bounding box center [414, 185] width 9 height 9
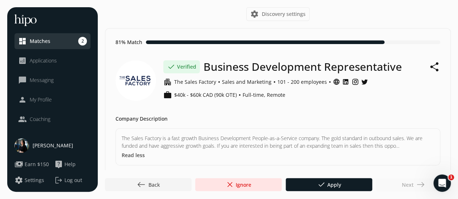
drag, startPoint x: 463, startPoint y: 42, endPoint x: 286, endPoint y: 137, distance: 200.5
click at [286, 137] on p "The Sales Factory is a fast growth Business Development People-as-a-Service com…" at bounding box center [278, 142] width 312 height 15
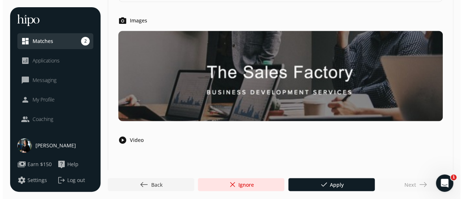
scroll to position [685, 0]
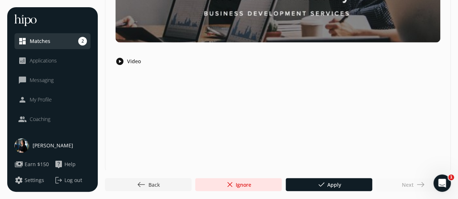
drag, startPoint x: 462, startPoint y: 19, endPoint x: 14, endPoint y: 14, distance: 447.1
click at [337, 180] on div at bounding box center [328, 184] width 86 height 13
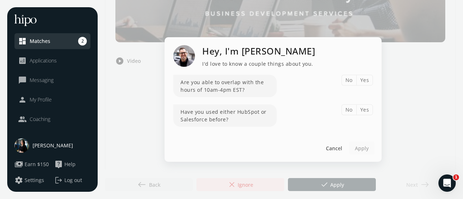
click at [368, 76] on button "Yes" at bounding box center [364, 80] width 17 height 11
click at [370, 108] on button "Yes" at bounding box center [364, 110] width 17 height 11
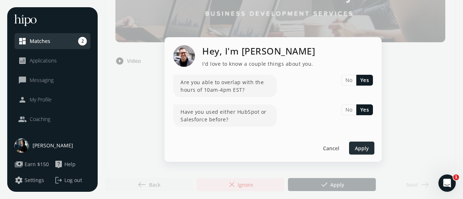
click at [367, 151] on span "Apply" at bounding box center [362, 148] width 14 height 8
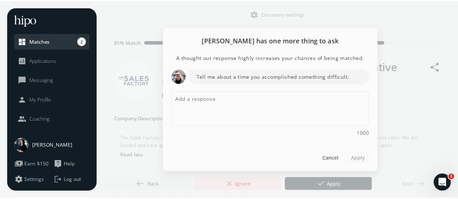
scroll to position [0, 0]
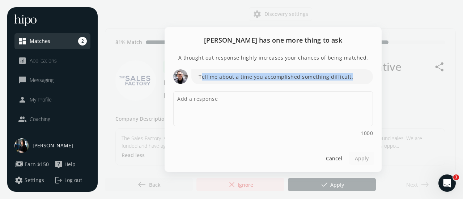
drag, startPoint x: 200, startPoint y: 73, endPoint x: 355, endPoint y: 69, distance: 154.2
click at [355, 69] on p "Tell me about a time you accomplished something difficult." at bounding box center [282, 76] width 182 height 15
copy p "ell me about a time you accomplished something difficult."
click at [268, 109] on textarea at bounding box center [273, 109] width 200 height 35
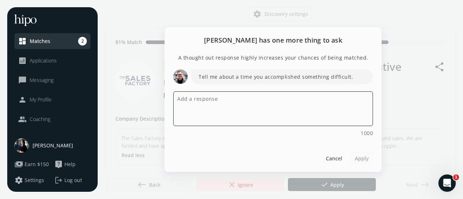
paste textarea "At Dineout, a Times of India venture, I led business development and customer s…"
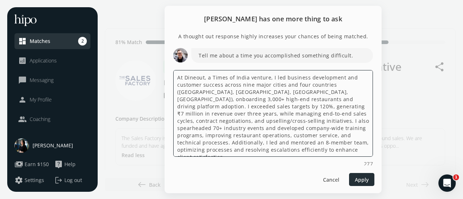
type textarea "At Dineout, a Times of India venture, I led business development and customer s…"
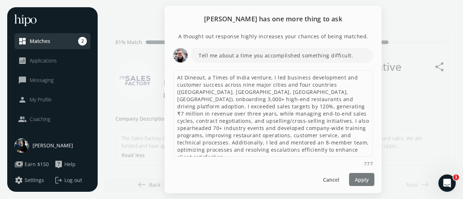
click at [359, 178] on span "Apply" at bounding box center [362, 180] width 14 height 8
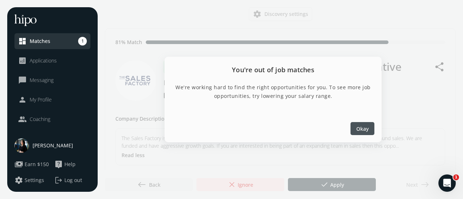
click at [360, 123] on div at bounding box center [363, 128] width 24 height 13
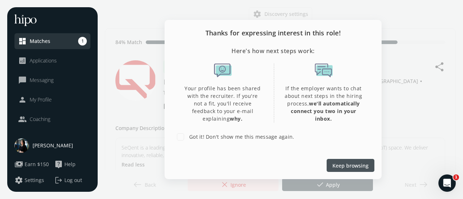
click at [352, 164] on span "Keep browsing" at bounding box center [350, 166] width 36 height 8
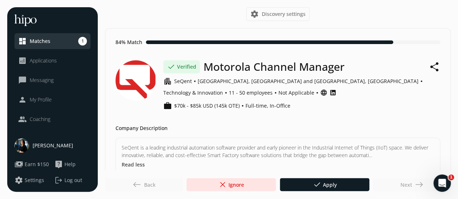
click at [414, 182] on div "Next east" at bounding box center [412, 184] width 78 height 13
click at [48, 59] on span "Applications" at bounding box center [43, 60] width 27 height 7
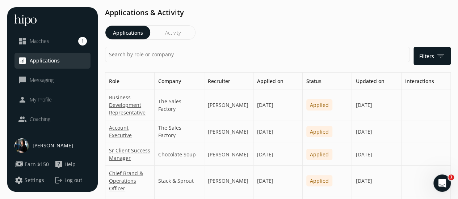
click at [58, 79] on link "chat_bubble_outline Messaging" at bounding box center [52, 80] width 69 height 9
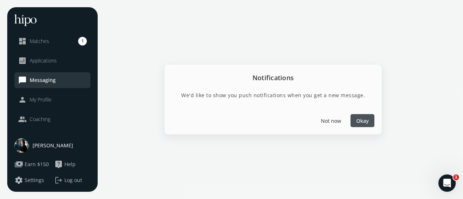
click at [360, 122] on span "Okay" at bounding box center [362, 121] width 12 height 8
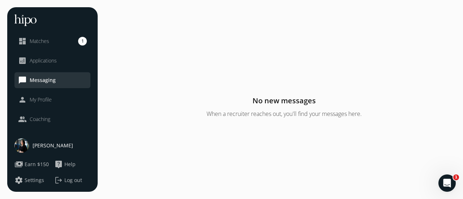
click at [47, 103] on span "My Profile" at bounding box center [41, 99] width 22 height 7
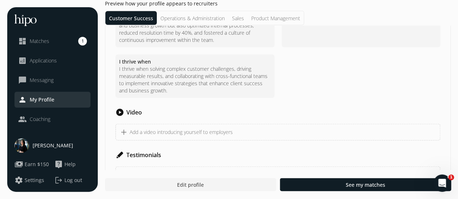
scroll to position [909, 0]
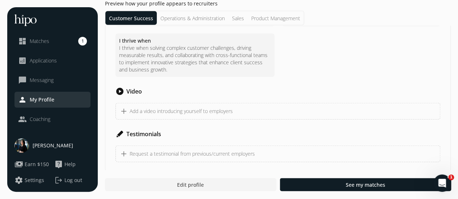
click at [65, 122] on link "people Coaching" at bounding box center [52, 119] width 69 height 9
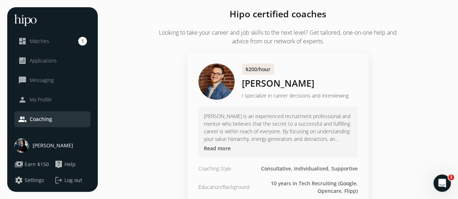
click at [60, 39] on link "dashboard Matches 1" at bounding box center [52, 41] width 69 height 9
